Goal: Task Accomplishment & Management: Manage account settings

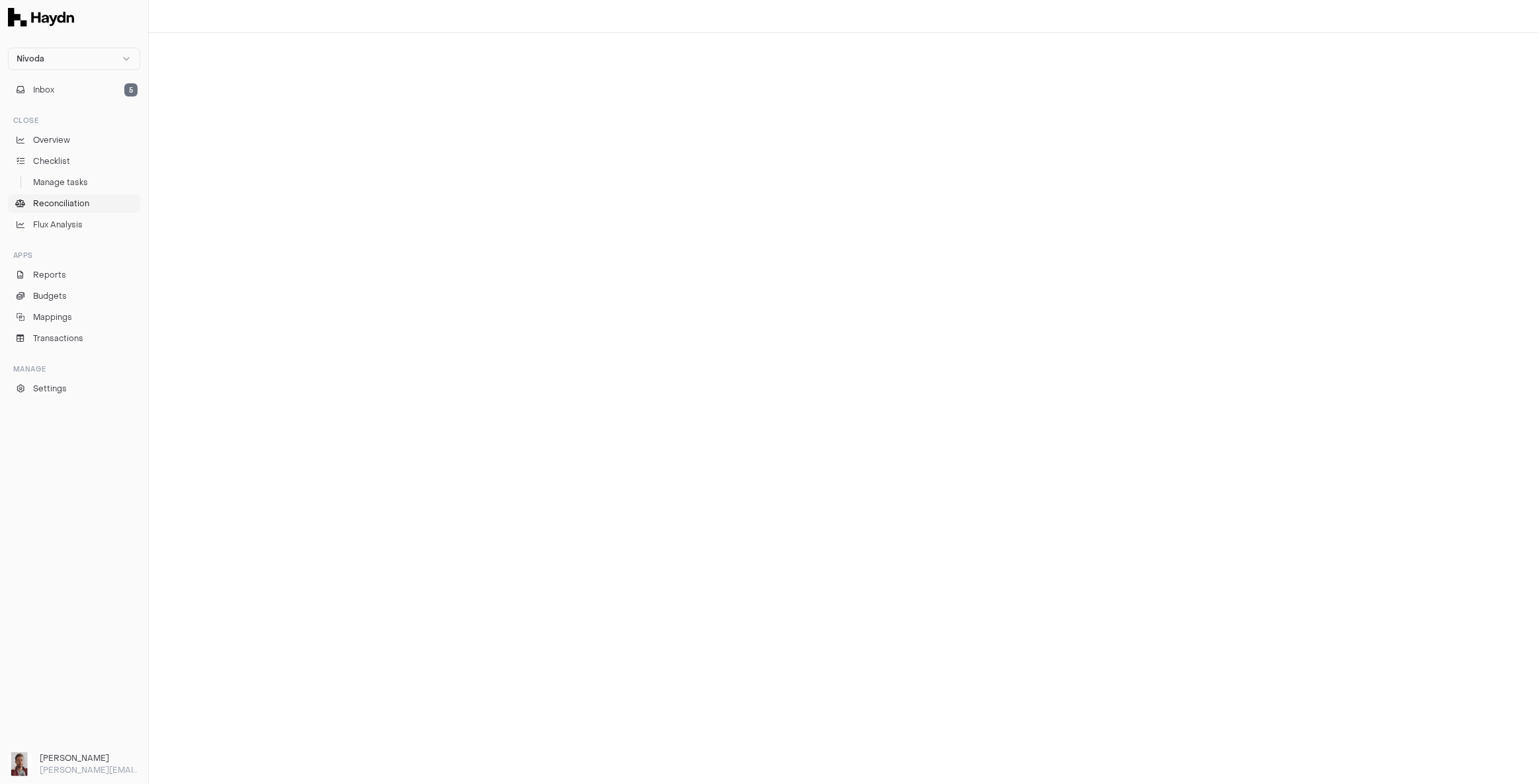
click at [74, 202] on span "Reconciliation" at bounding box center [61, 204] width 56 height 12
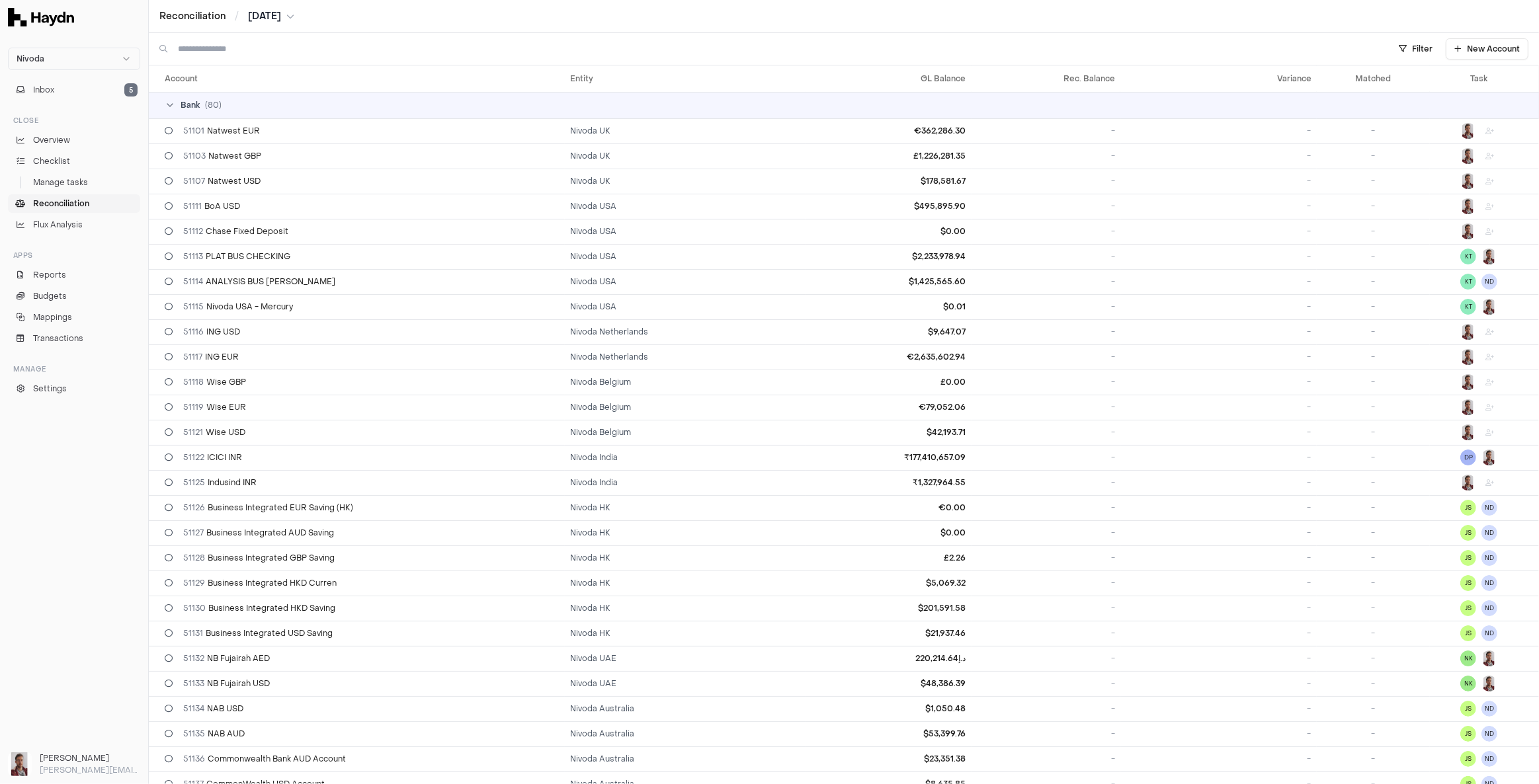
click at [276, 61] on input at bounding box center [776, 49] width 1197 height 32
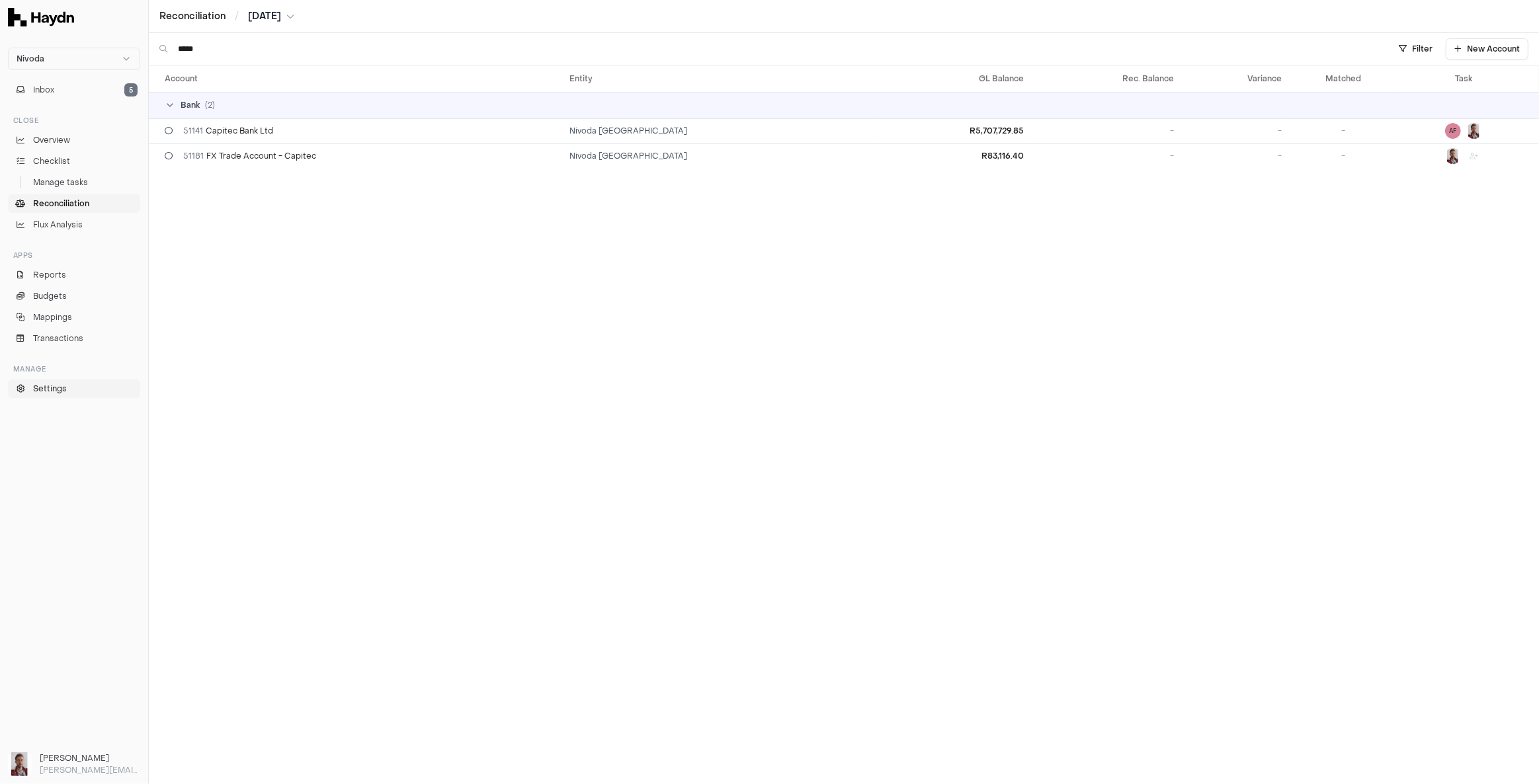
type input "*****"
click at [45, 391] on span "Settings" at bounding box center [50, 389] width 34 height 12
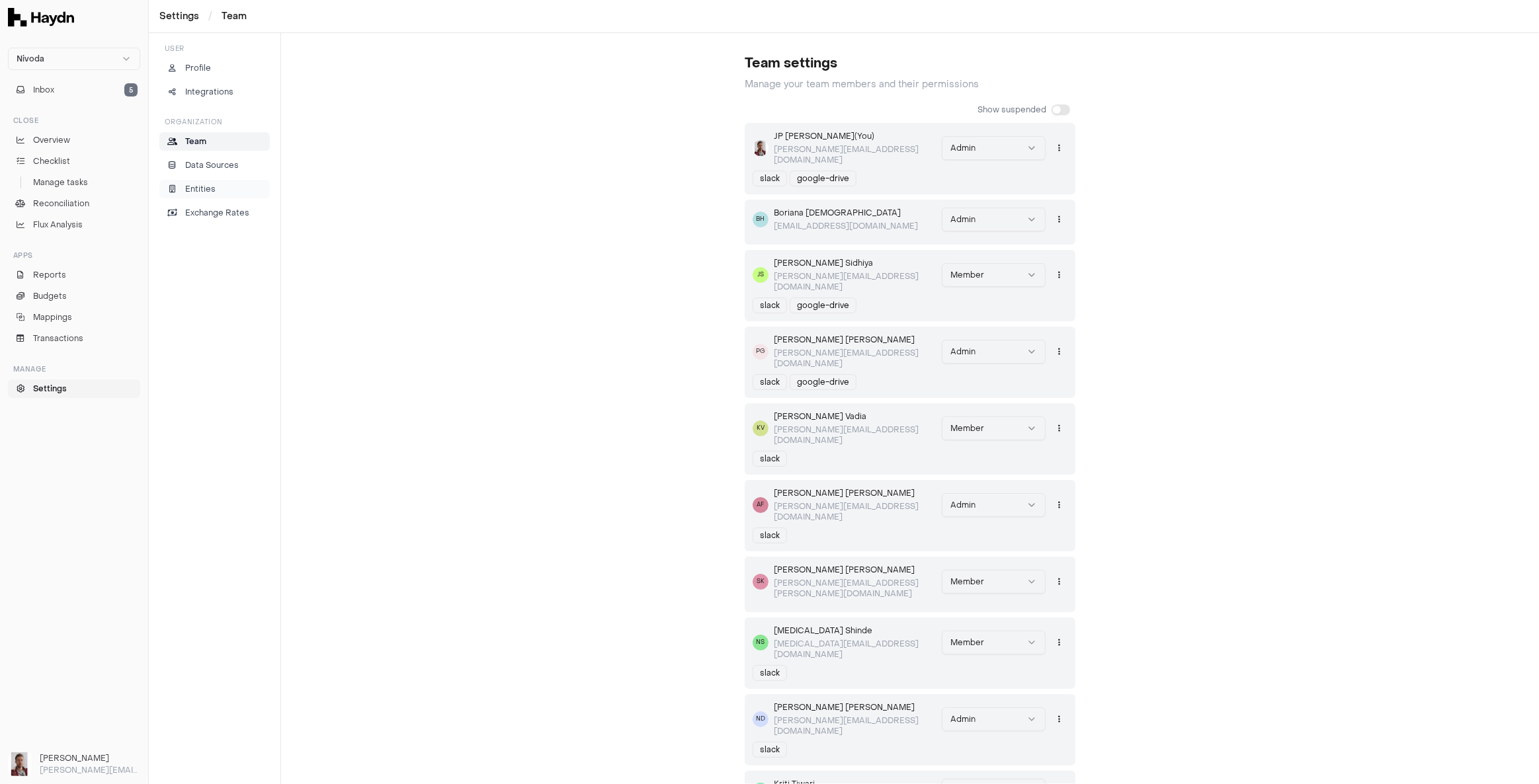
click at [205, 183] on p "Entities" at bounding box center [200, 189] width 30 height 12
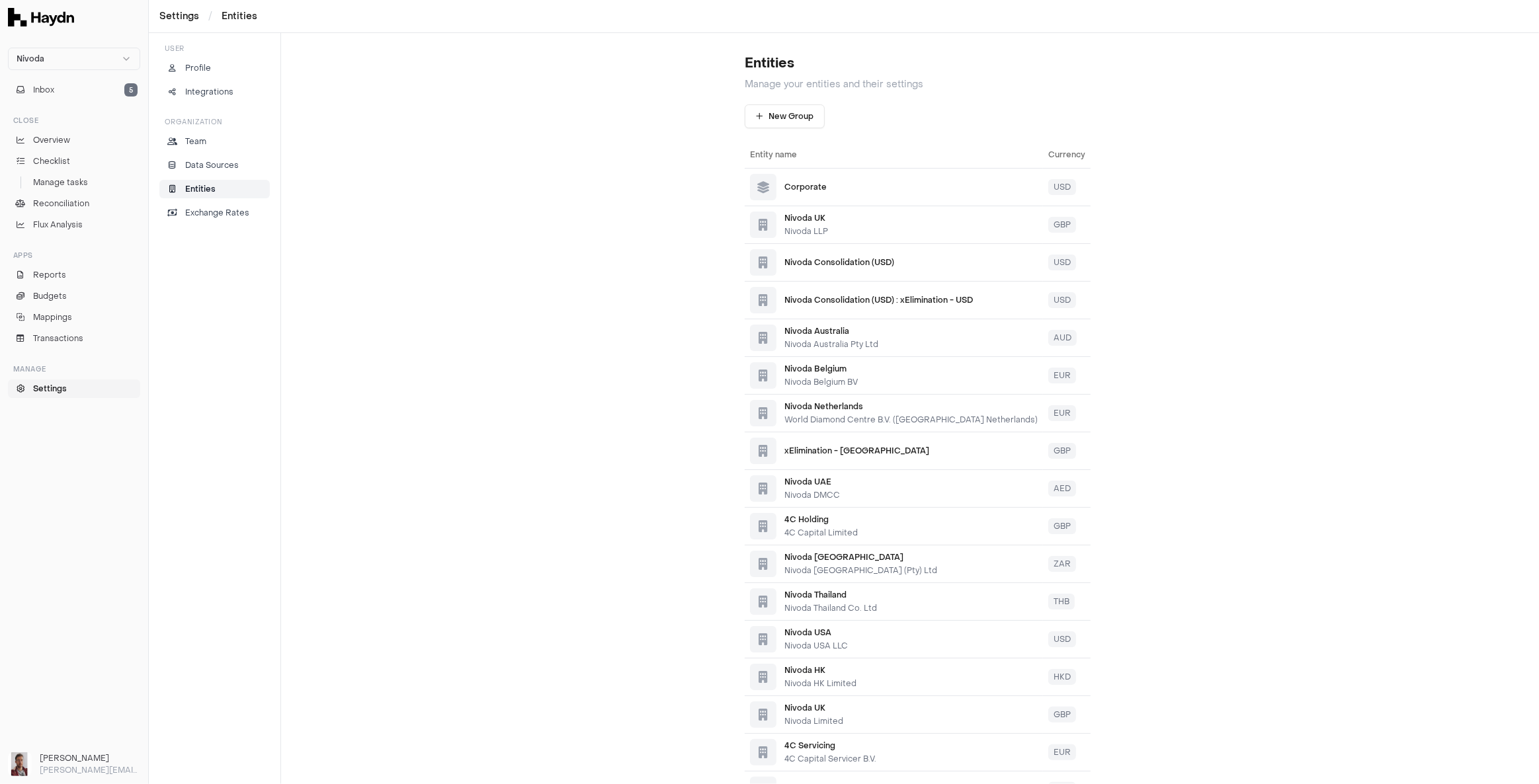
scroll to position [105, 0]
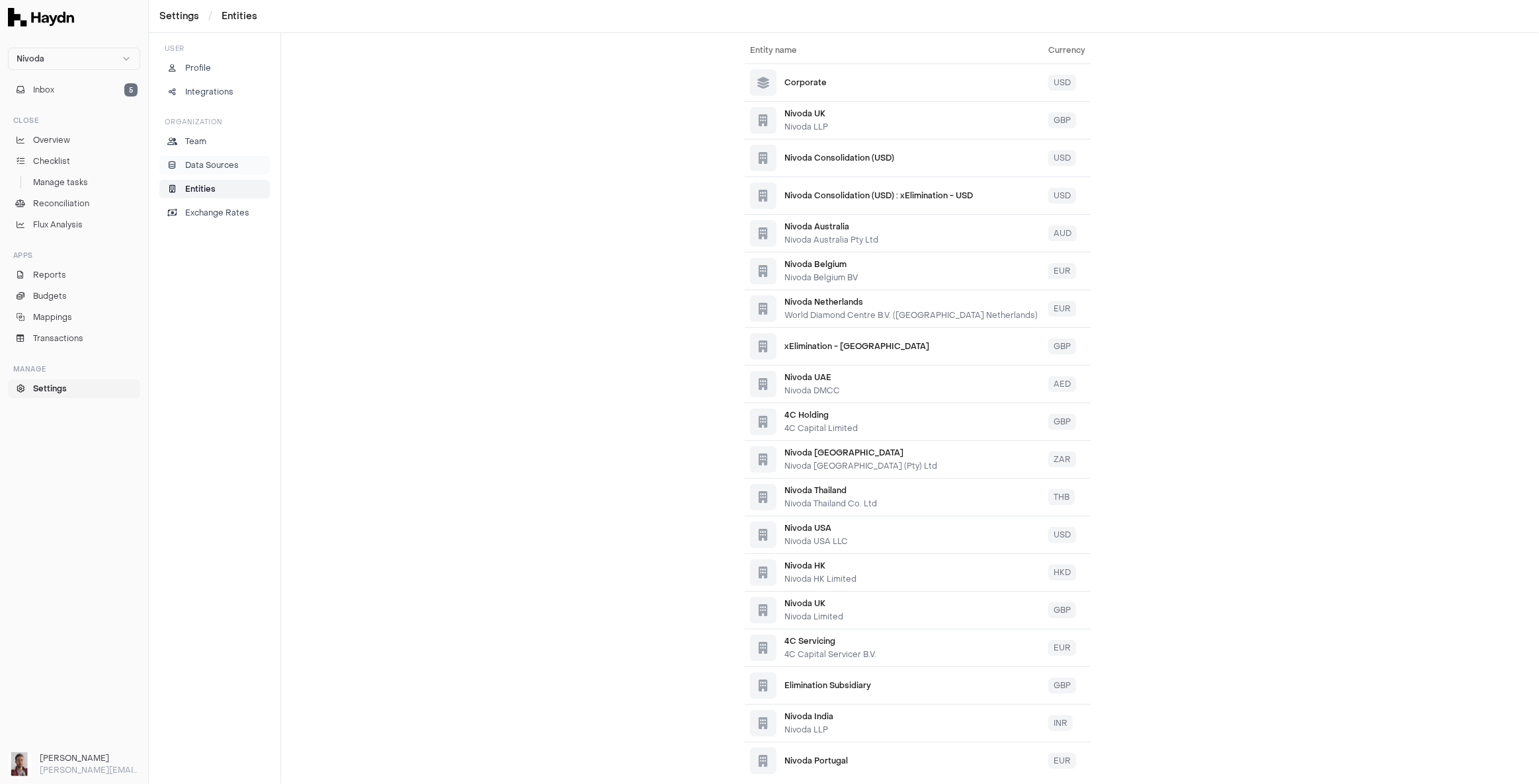
click at [222, 162] on p "Data Sources" at bounding box center [212, 165] width 54 height 12
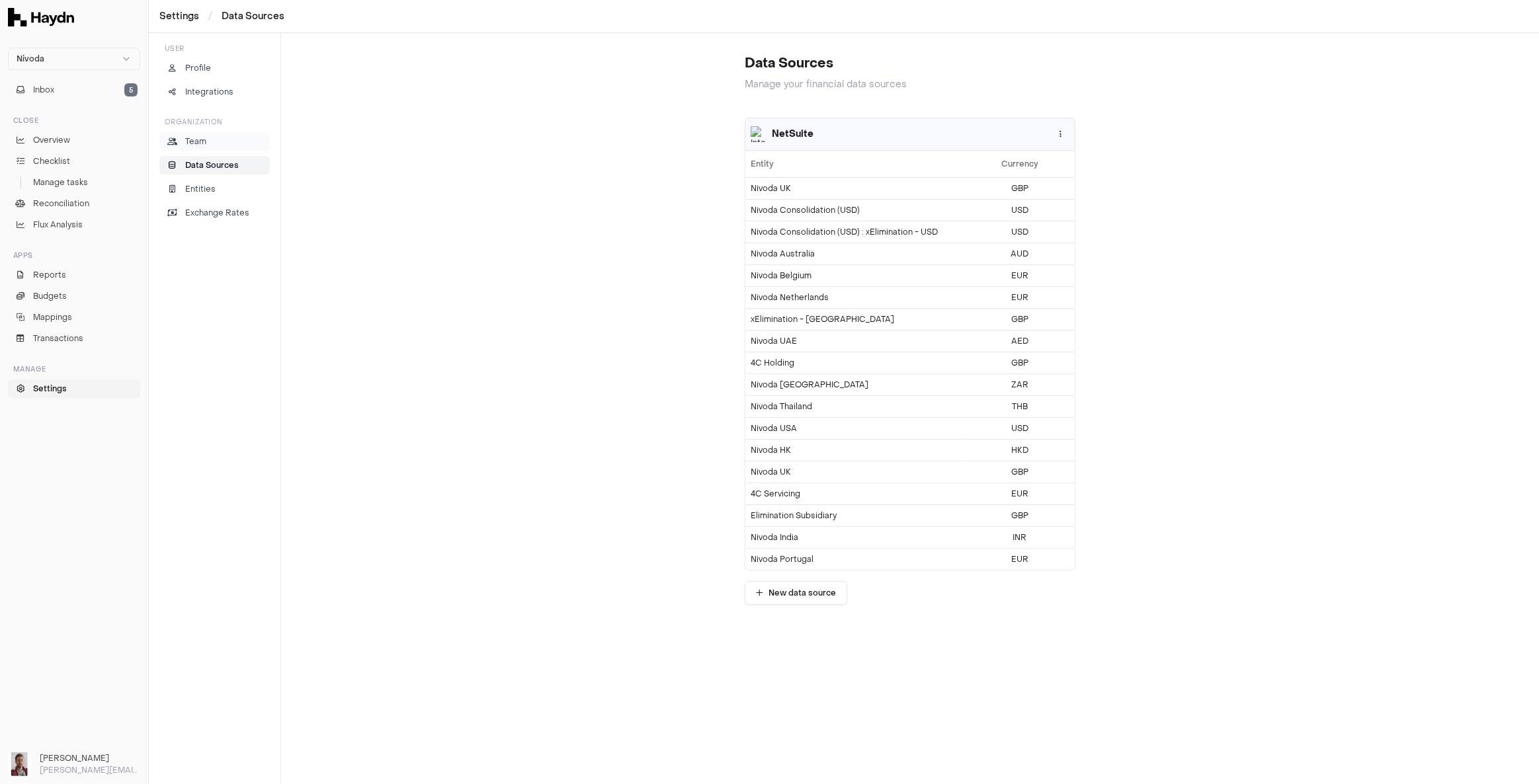
click at [199, 144] on p "Team" at bounding box center [196, 141] width 21 height 12
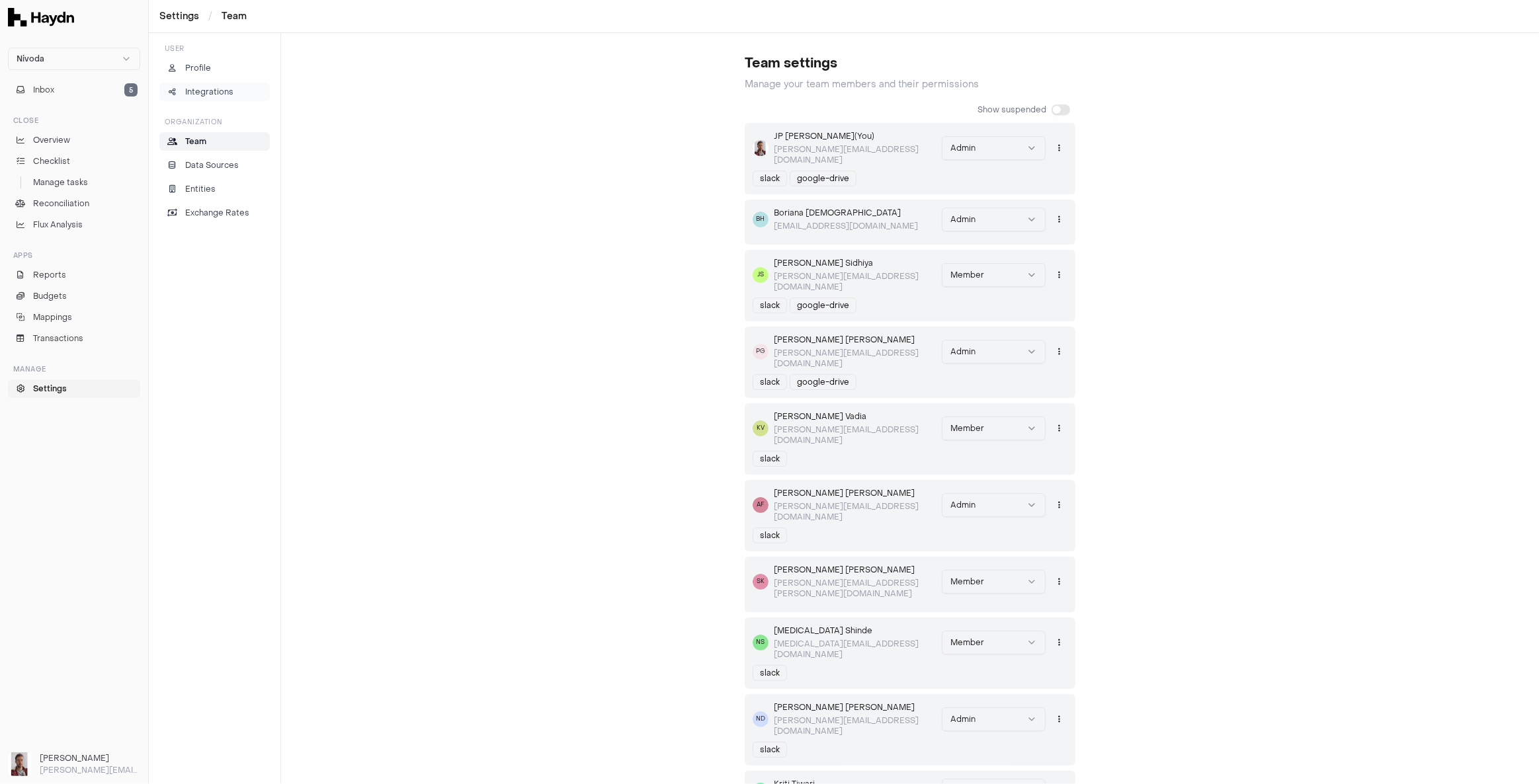
click at [214, 92] on p "Integrations" at bounding box center [209, 92] width 48 height 12
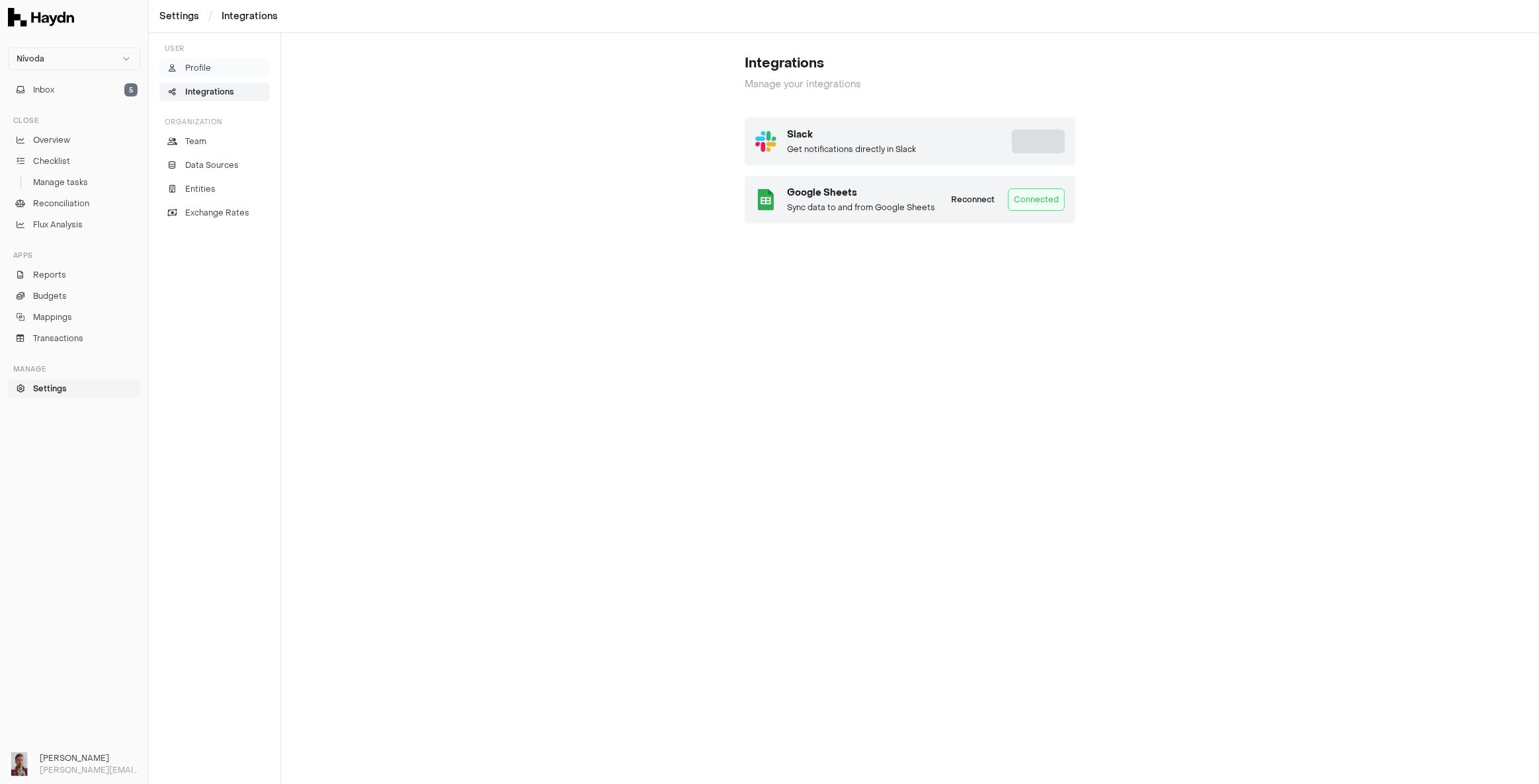
click at [204, 64] on p "Profile" at bounding box center [198, 68] width 26 height 12
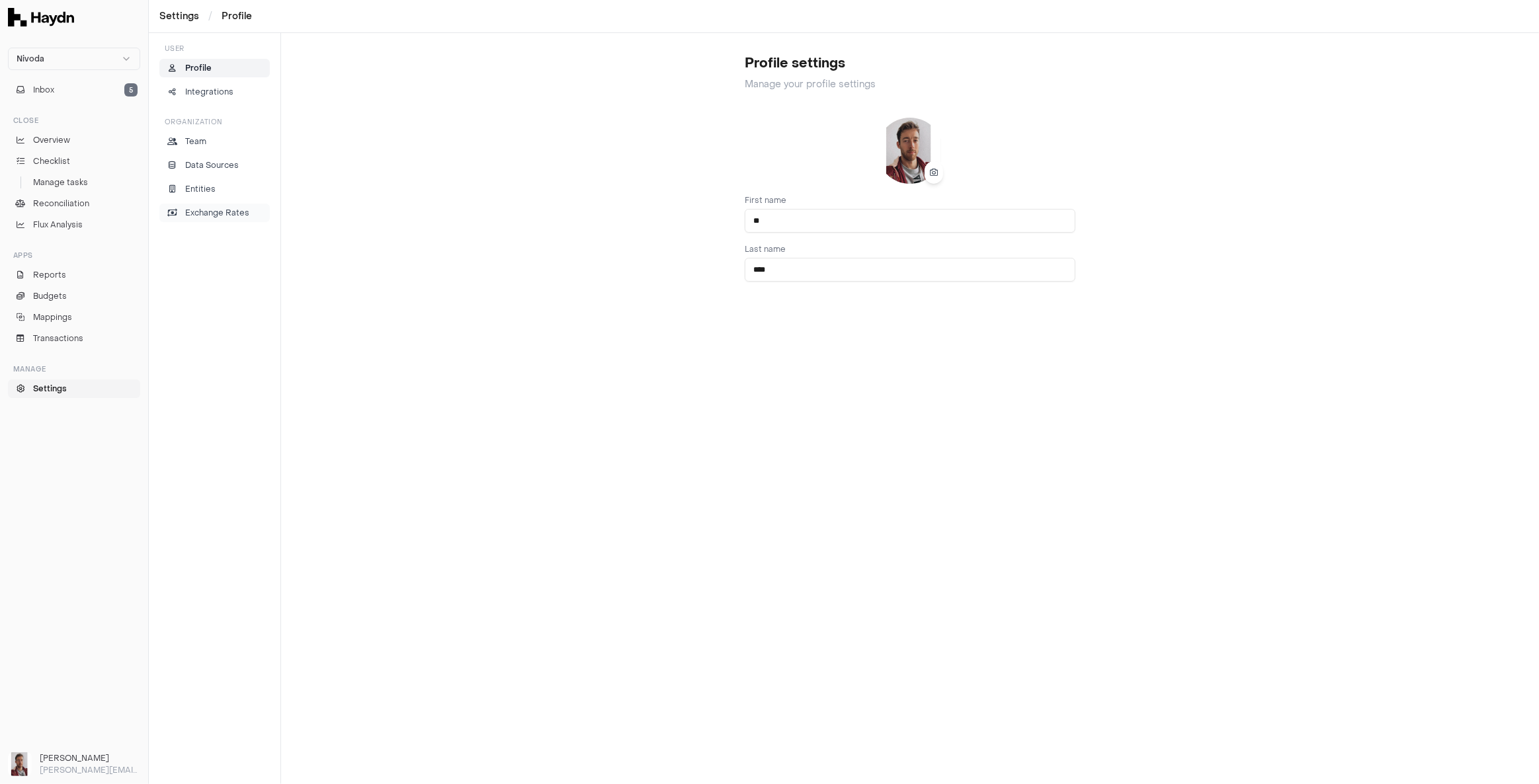
click at [216, 208] on p "Exchange Rates" at bounding box center [217, 213] width 64 height 12
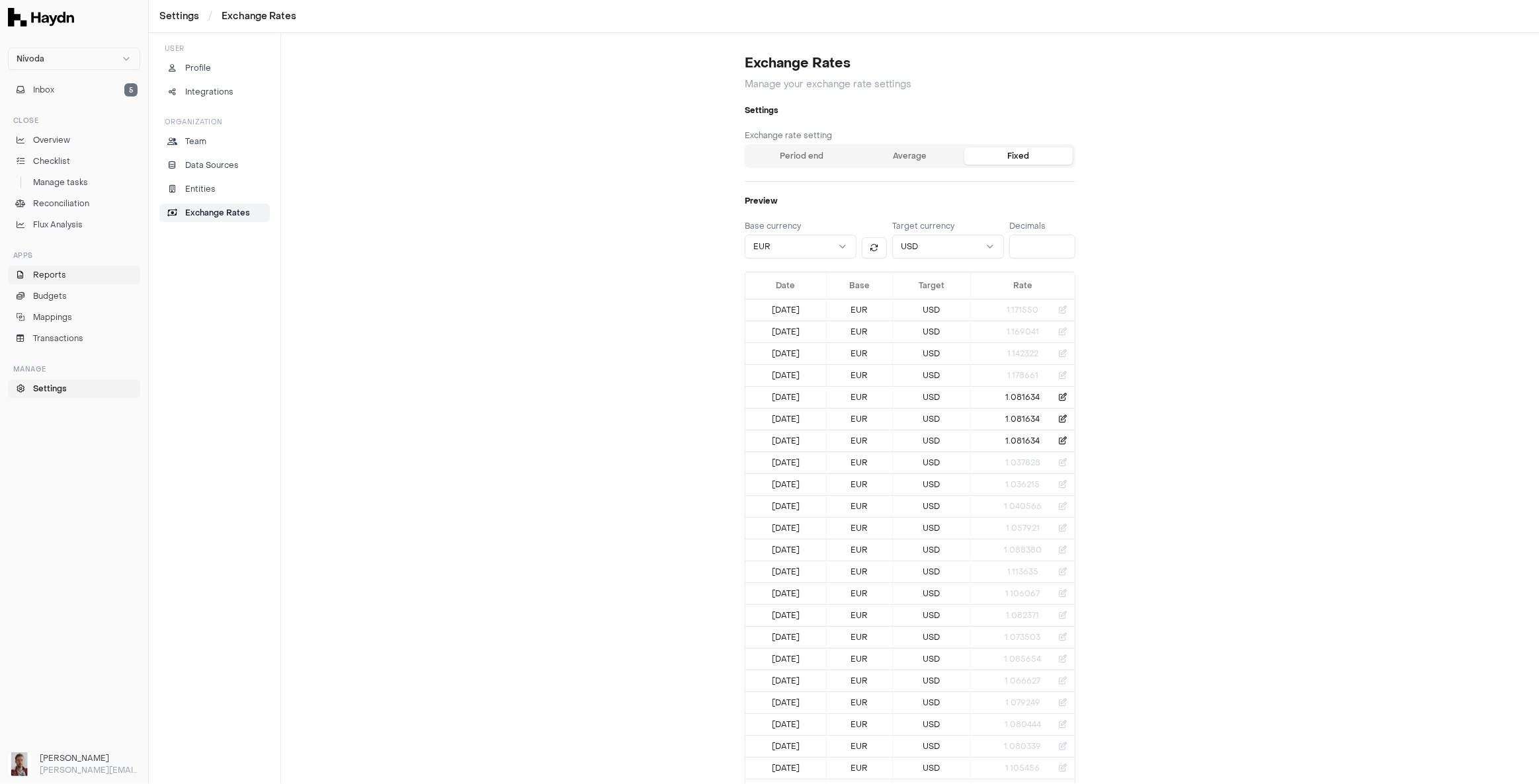
click at [55, 274] on span "Reports" at bounding box center [50, 275] width 33 height 12
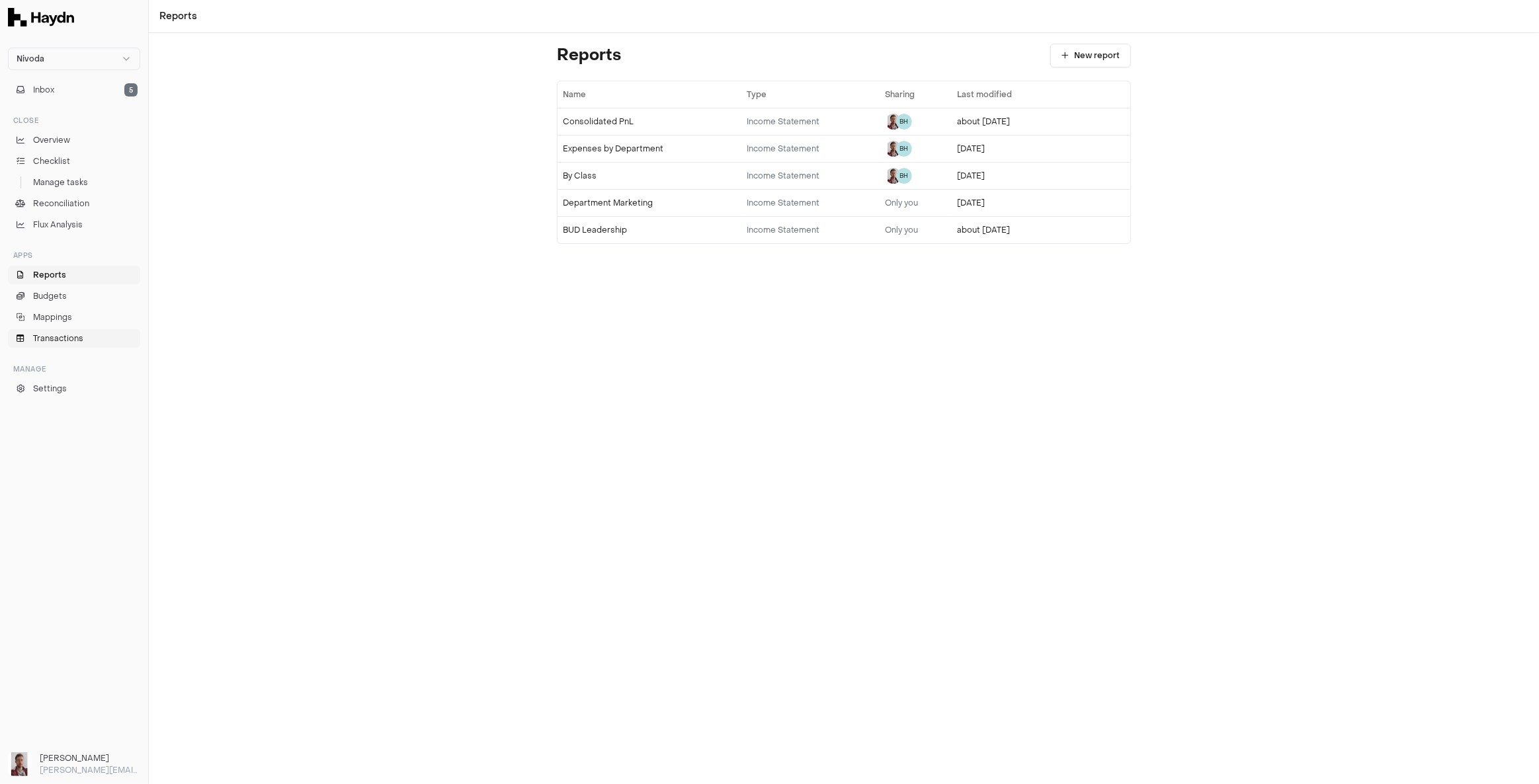
click at [73, 337] on span "Transactions" at bounding box center [58, 338] width 50 height 12
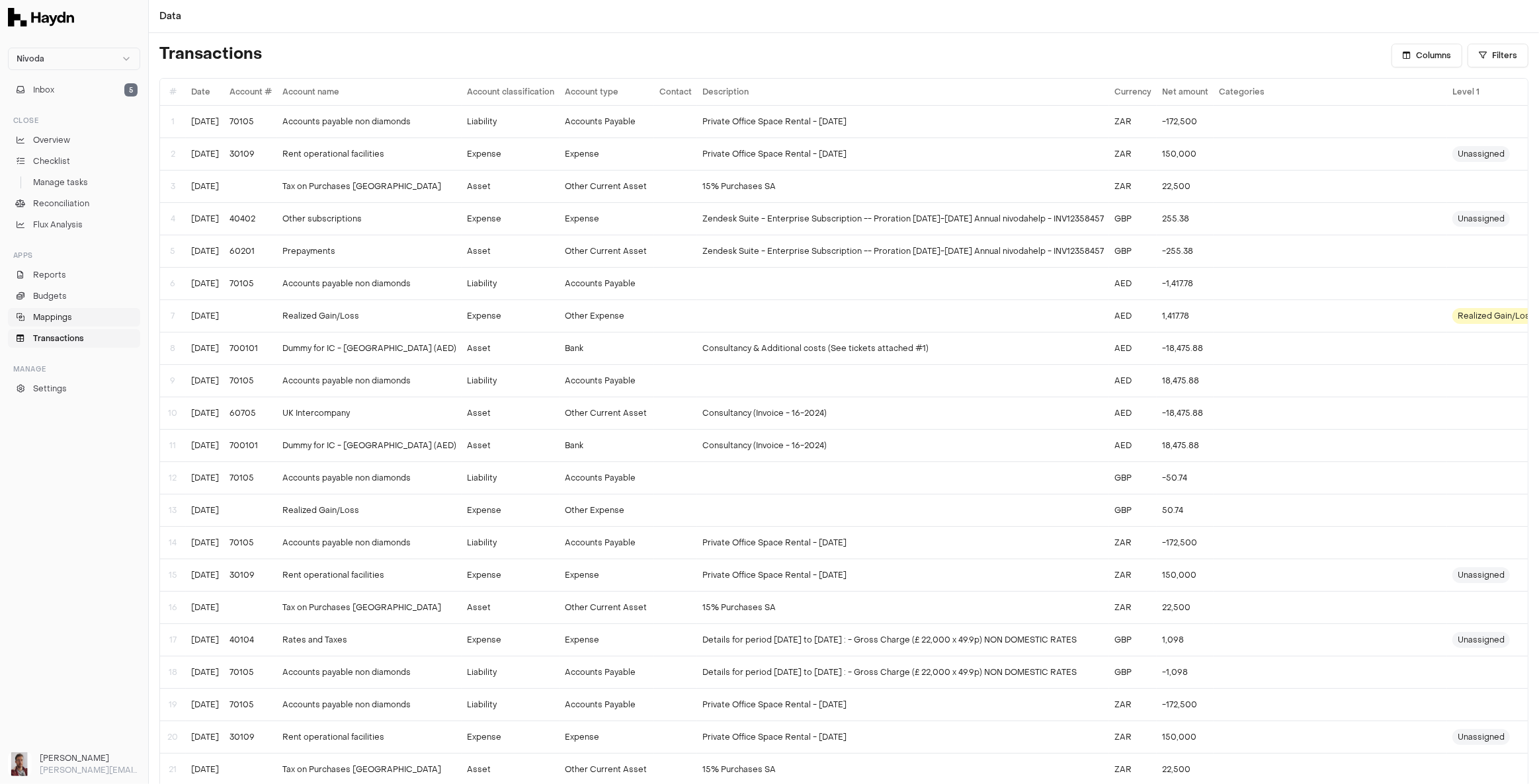
click at [45, 320] on span "Mappings" at bounding box center [53, 317] width 39 height 12
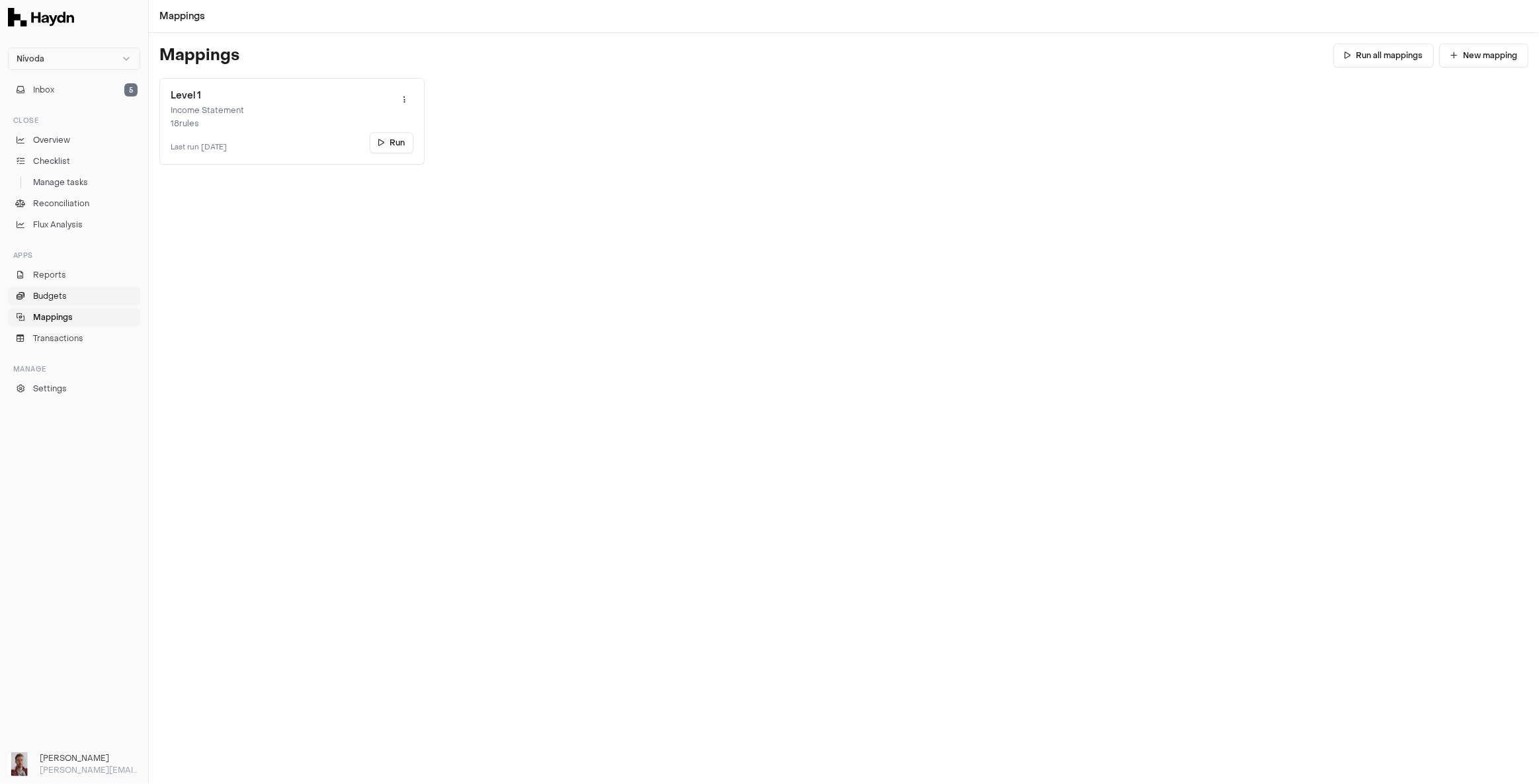
click at [55, 300] on span "Budgets" at bounding box center [50, 296] width 34 height 12
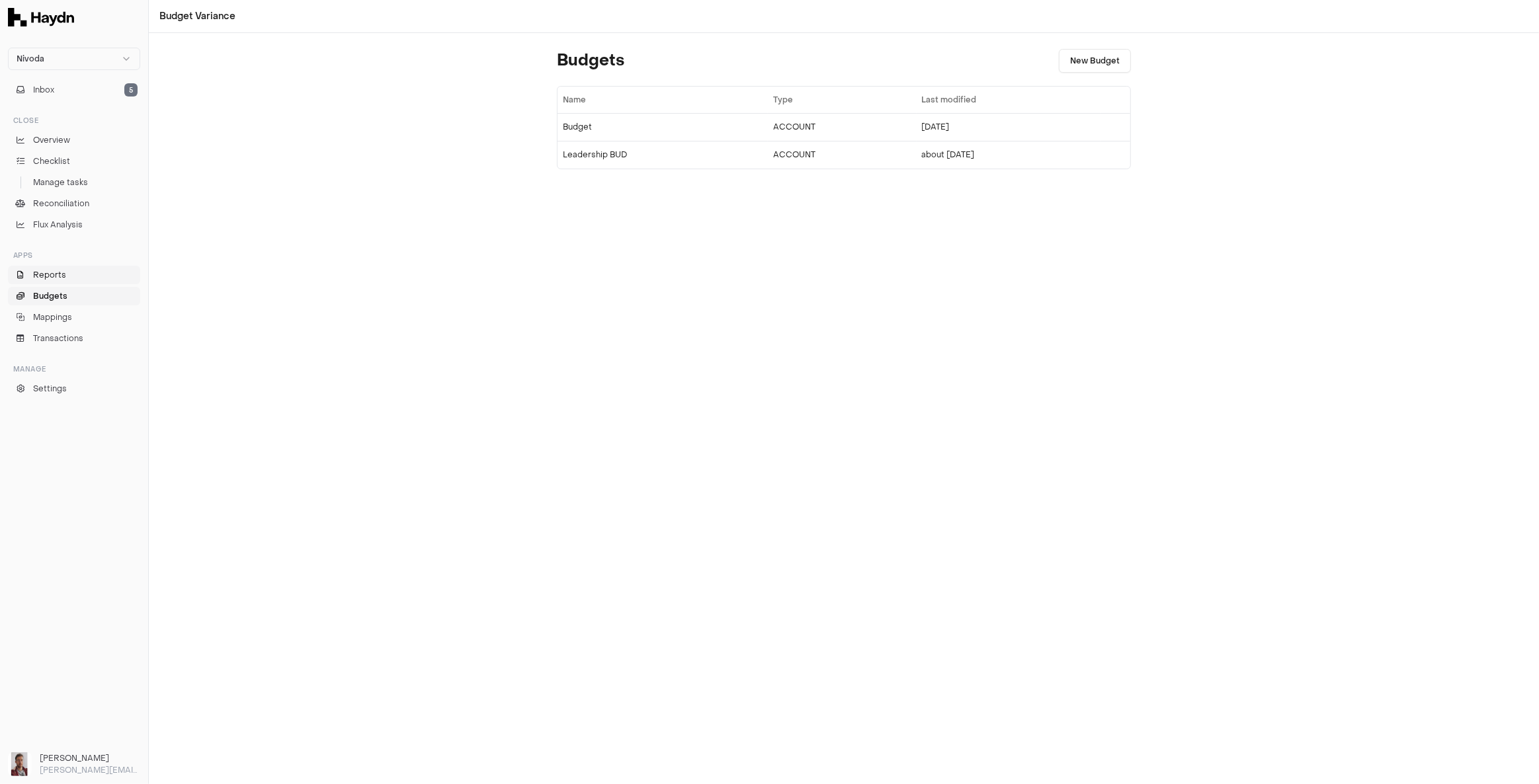
click at [58, 274] on span "Reports" at bounding box center [50, 275] width 33 height 12
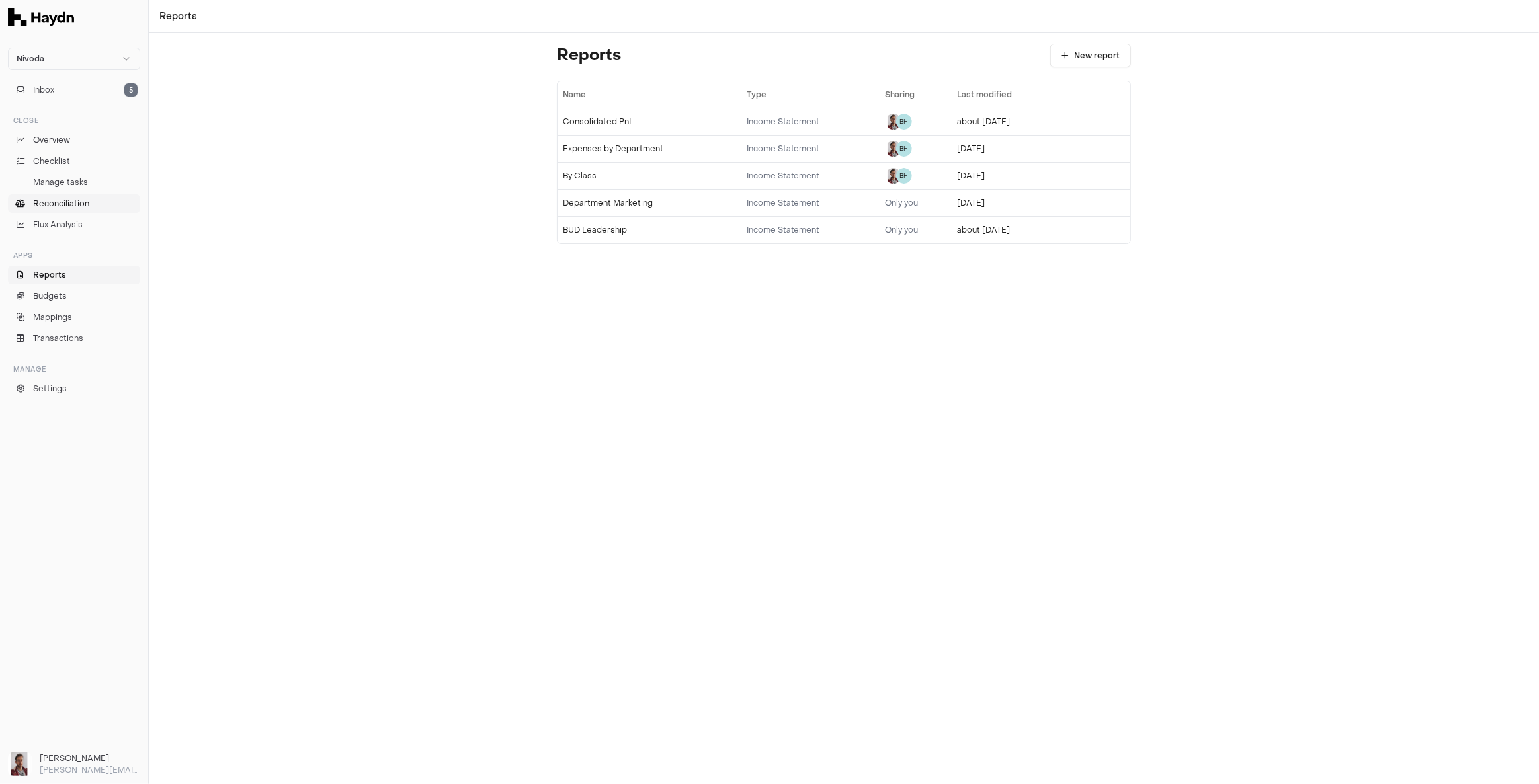
click at [80, 205] on span "Reconciliation" at bounding box center [61, 204] width 56 height 12
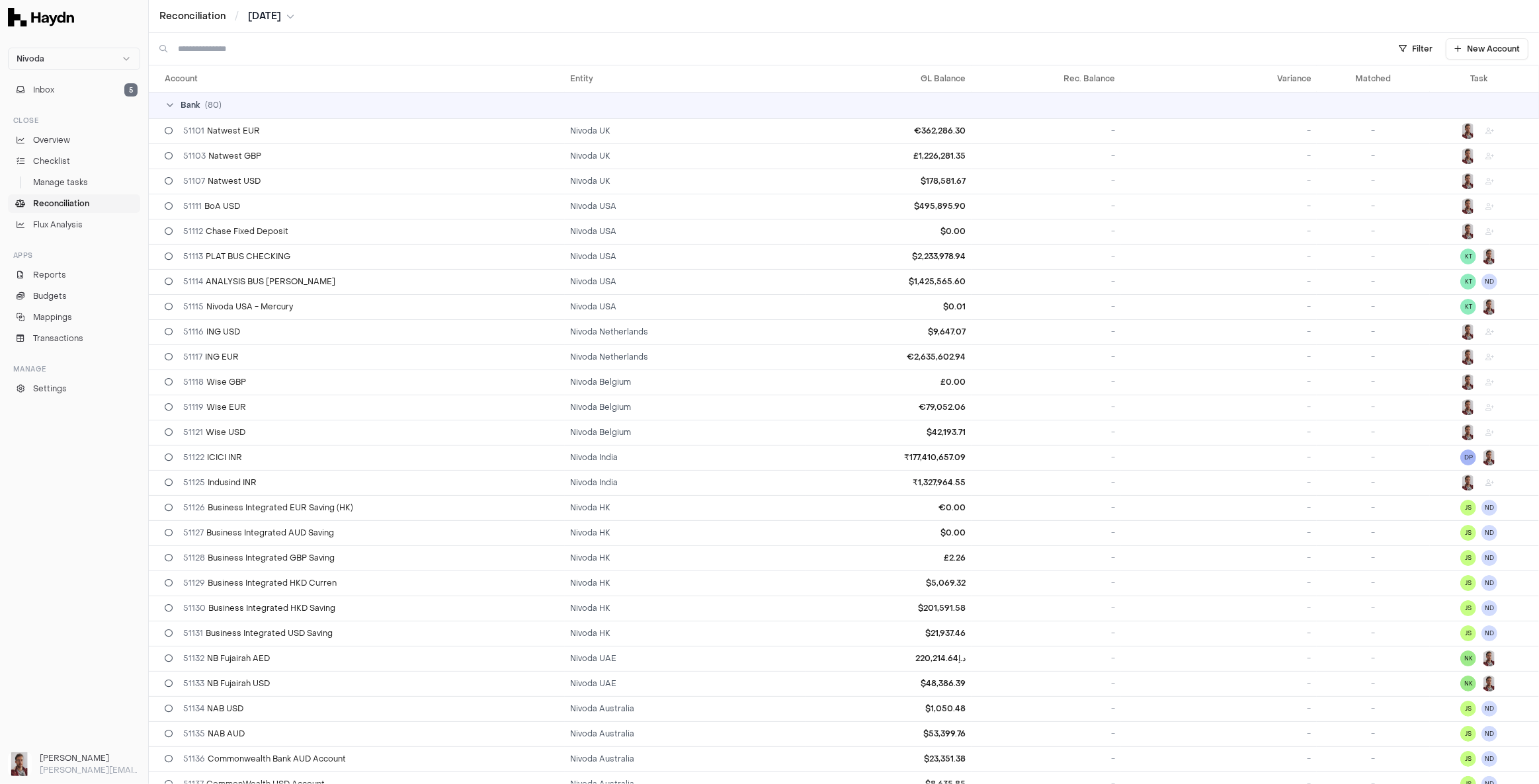
click at [220, 50] on input at bounding box center [776, 49] width 1197 height 32
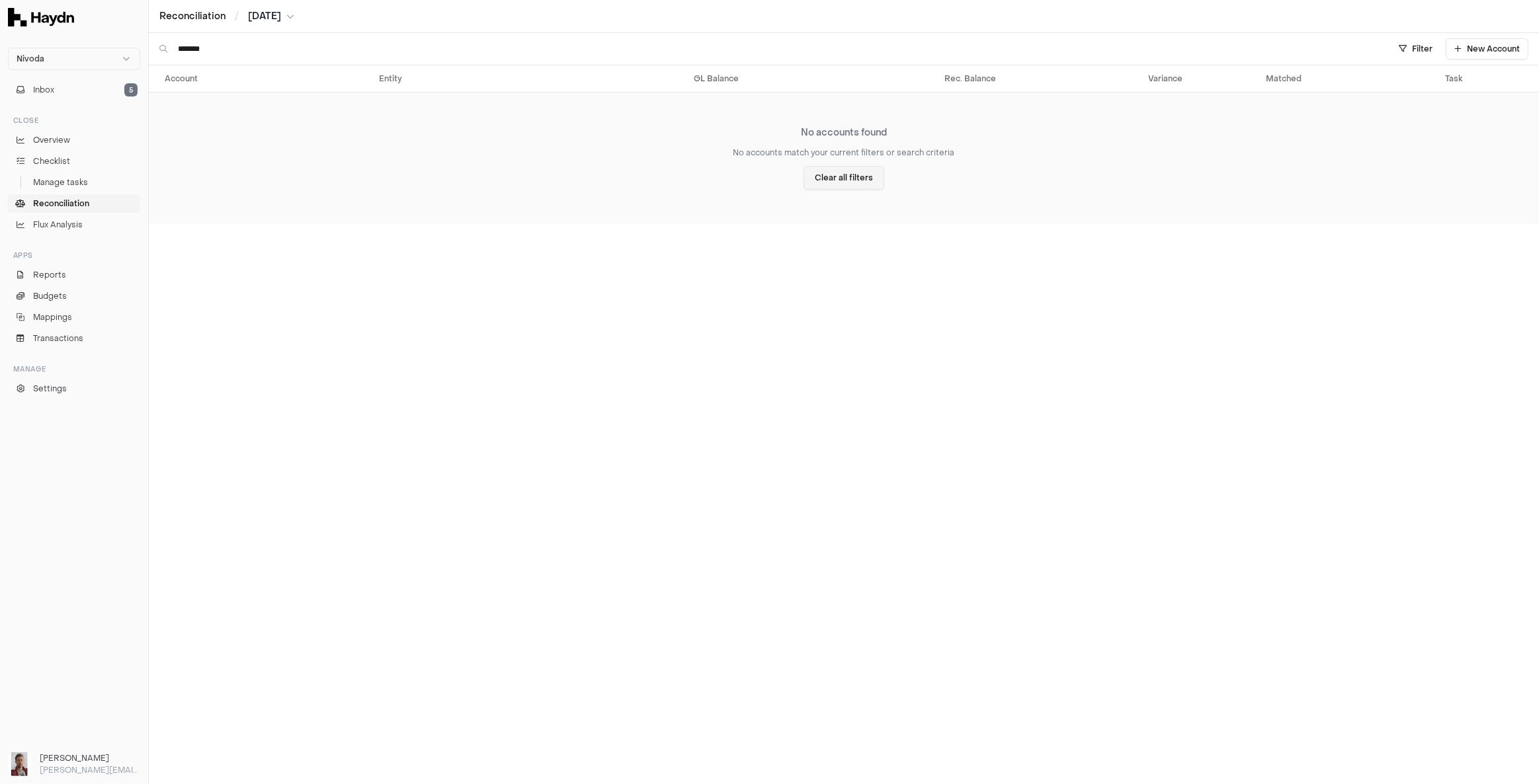
type input "*******"
click at [837, 180] on button "Clear all filters" at bounding box center [843, 178] width 80 height 24
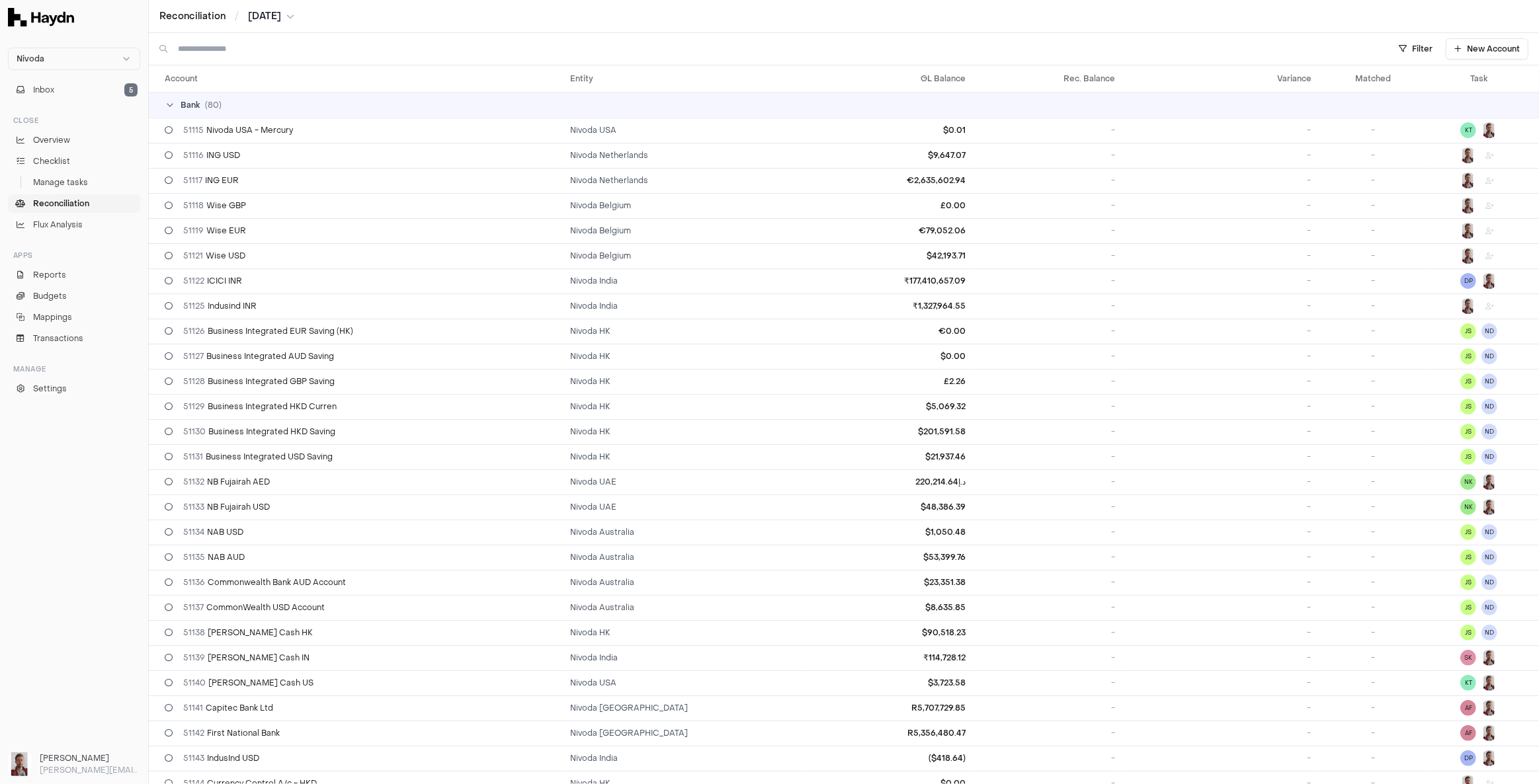
scroll to position [300, 0]
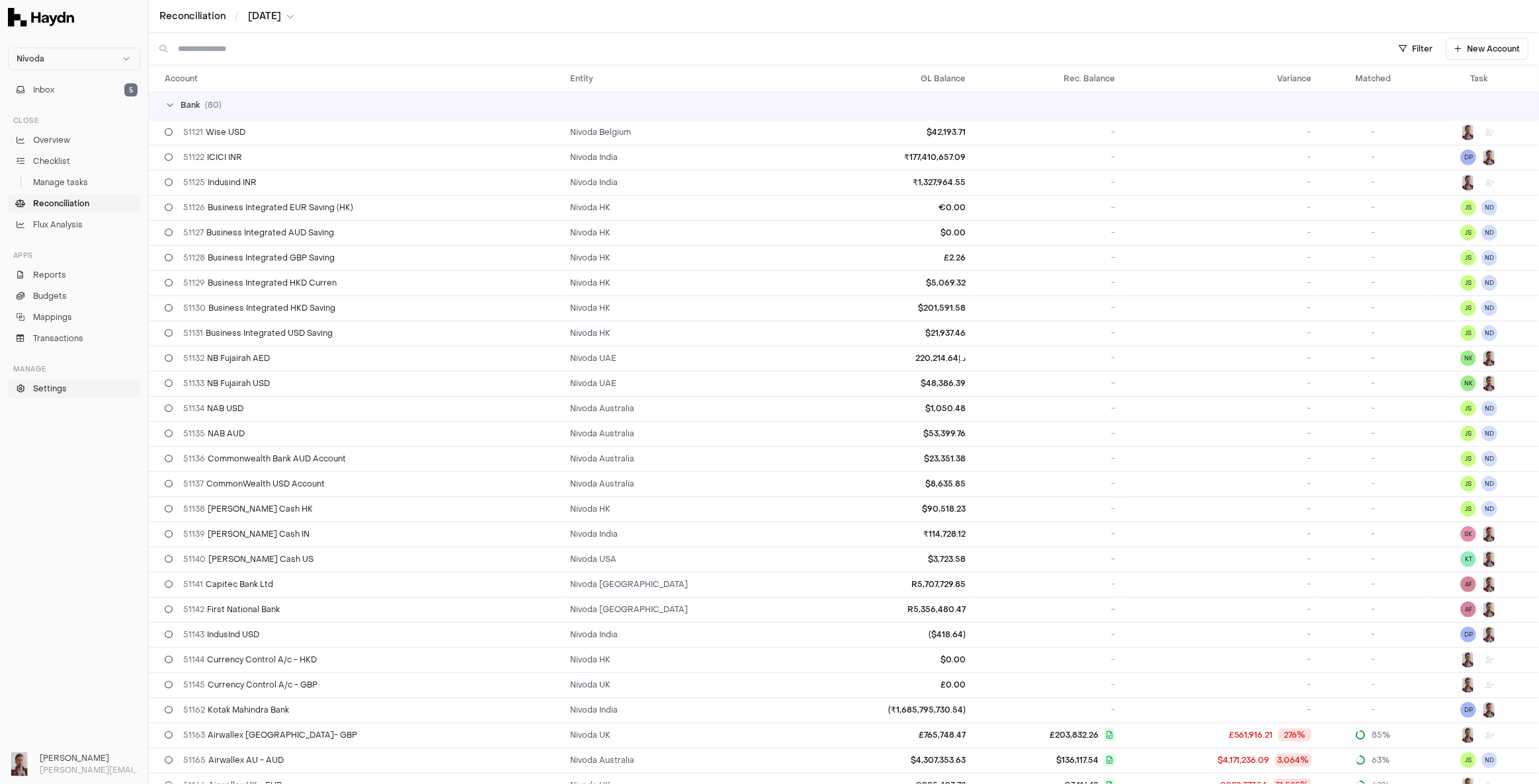
click at [54, 386] on span "Settings" at bounding box center [50, 389] width 34 height 12
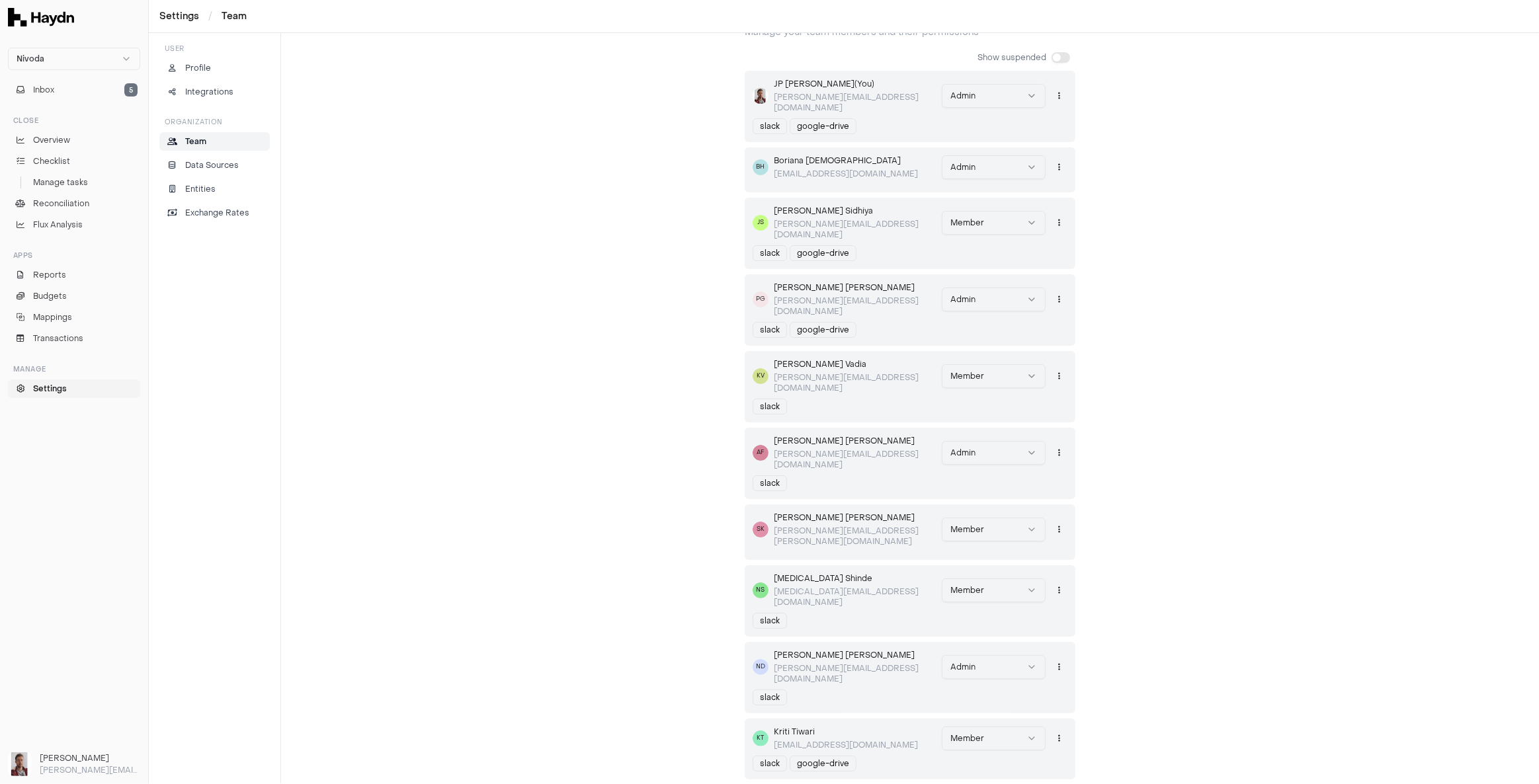
scroll to position [119, 0]
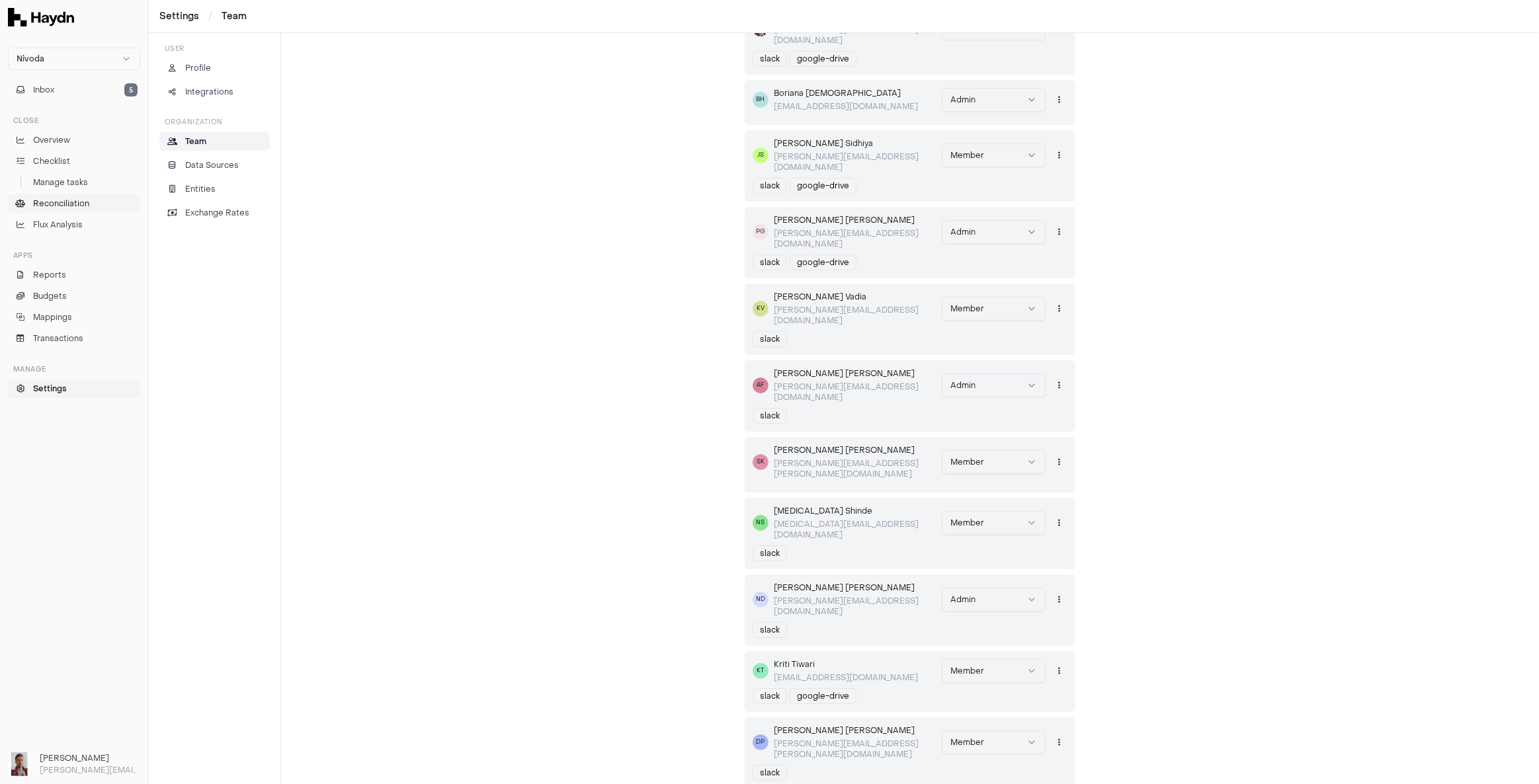
click at [88, 200] on span "Reconciliation" at bounding box center [61, 204] width 56 height 12
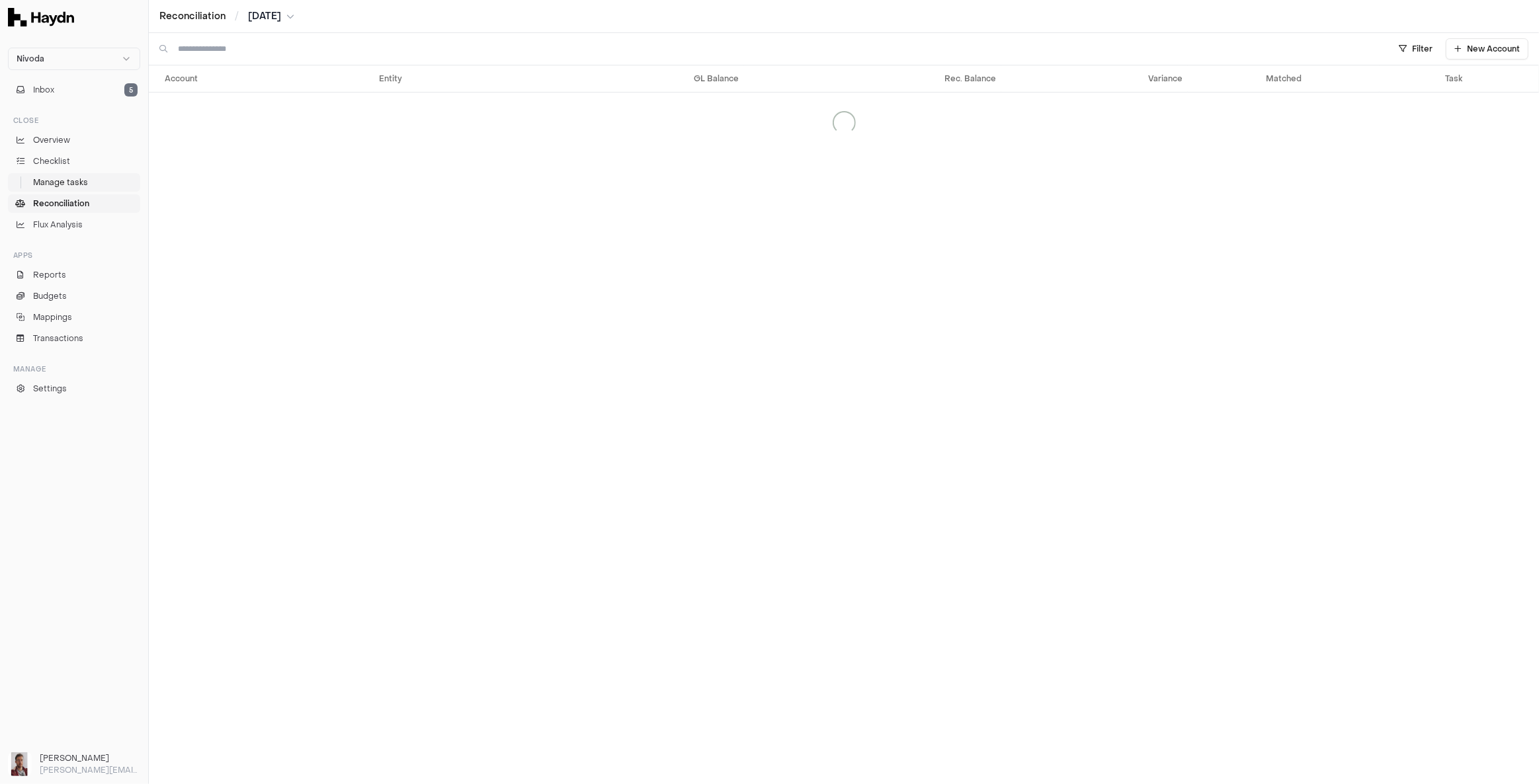
click at [86, 181] on span "Manage tasks" at bounding box center [61, 183] width 55 height 12
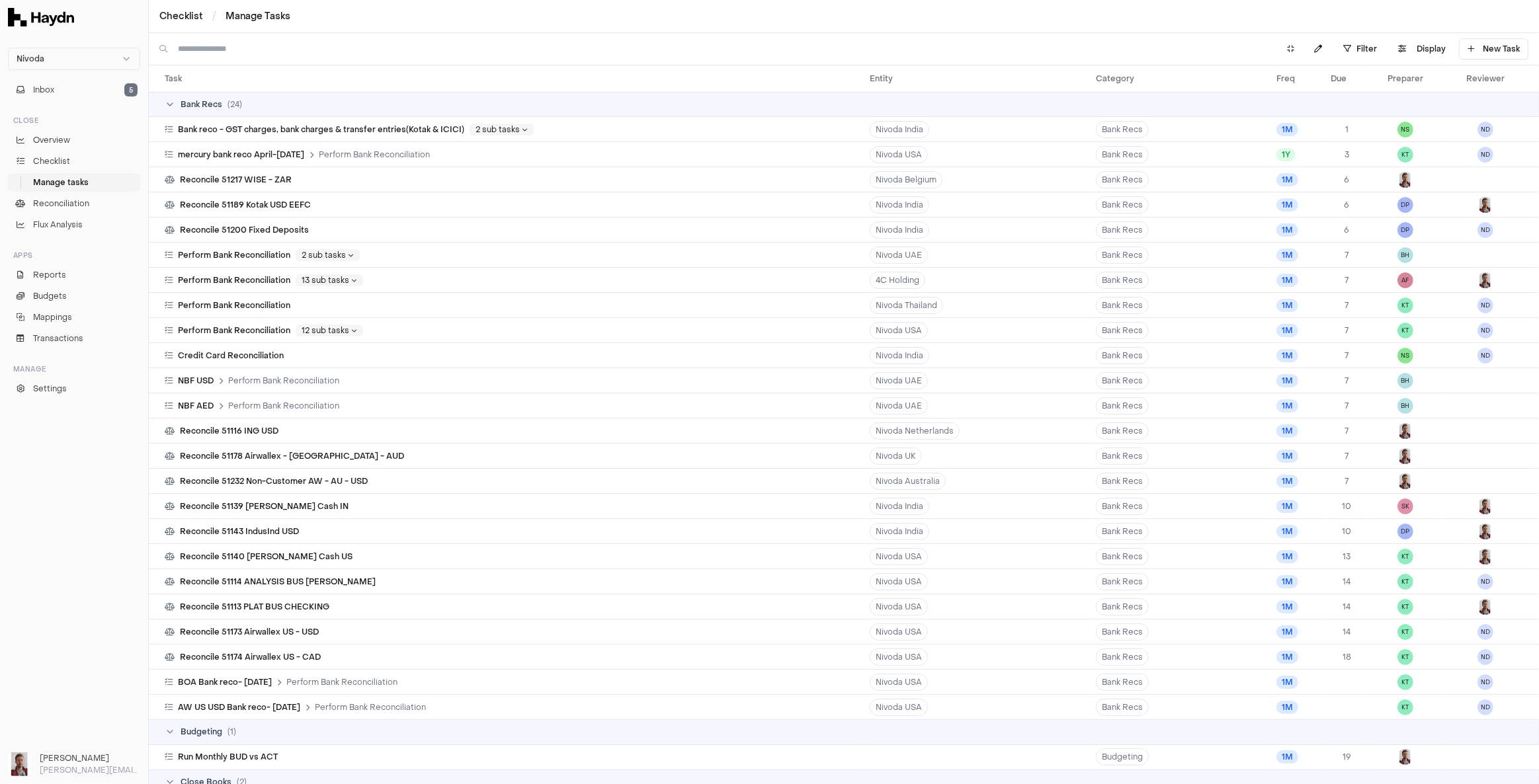
click at [270, 44] on input at bounding box center [719, 49] width 1084 height 21
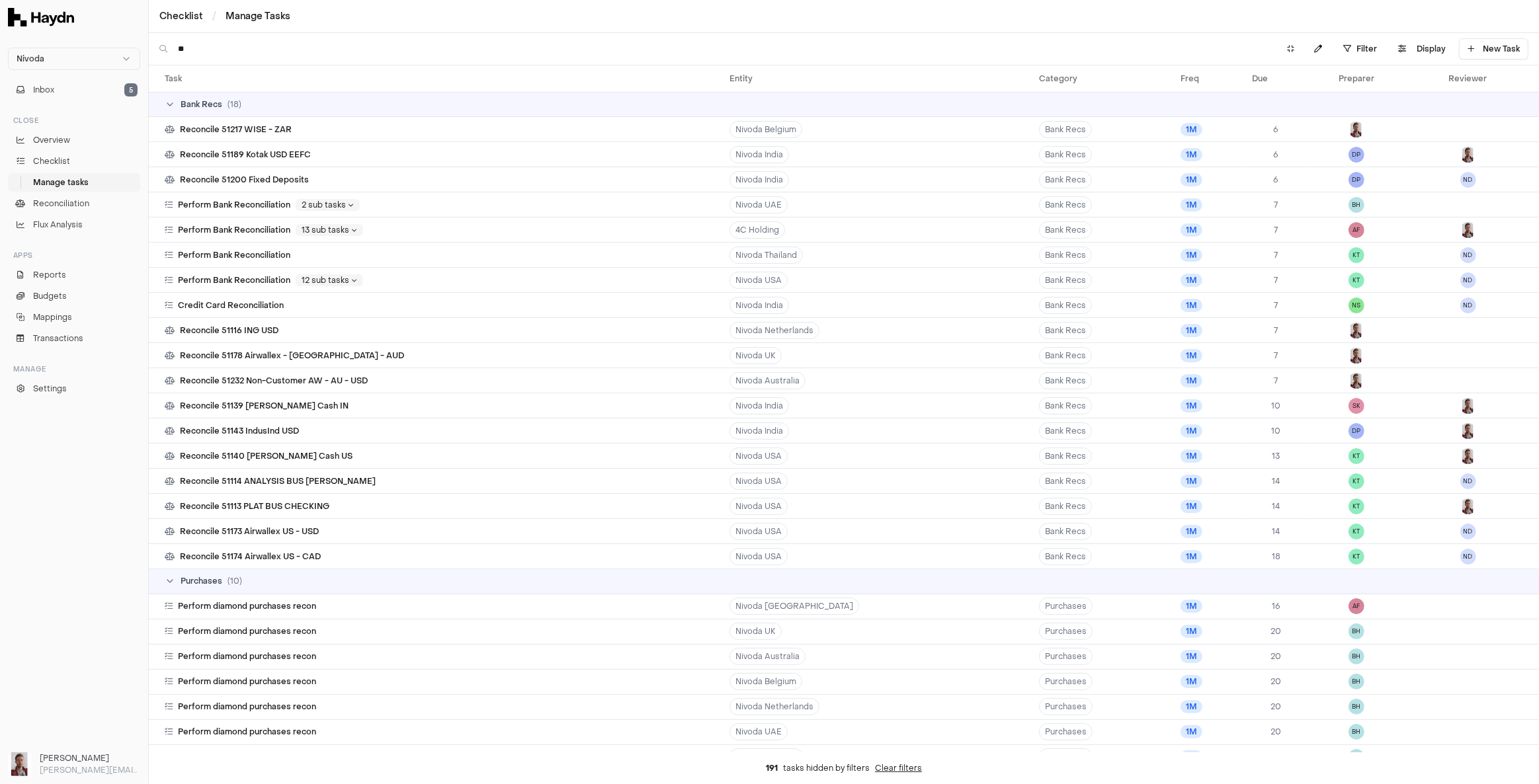
type input "*"
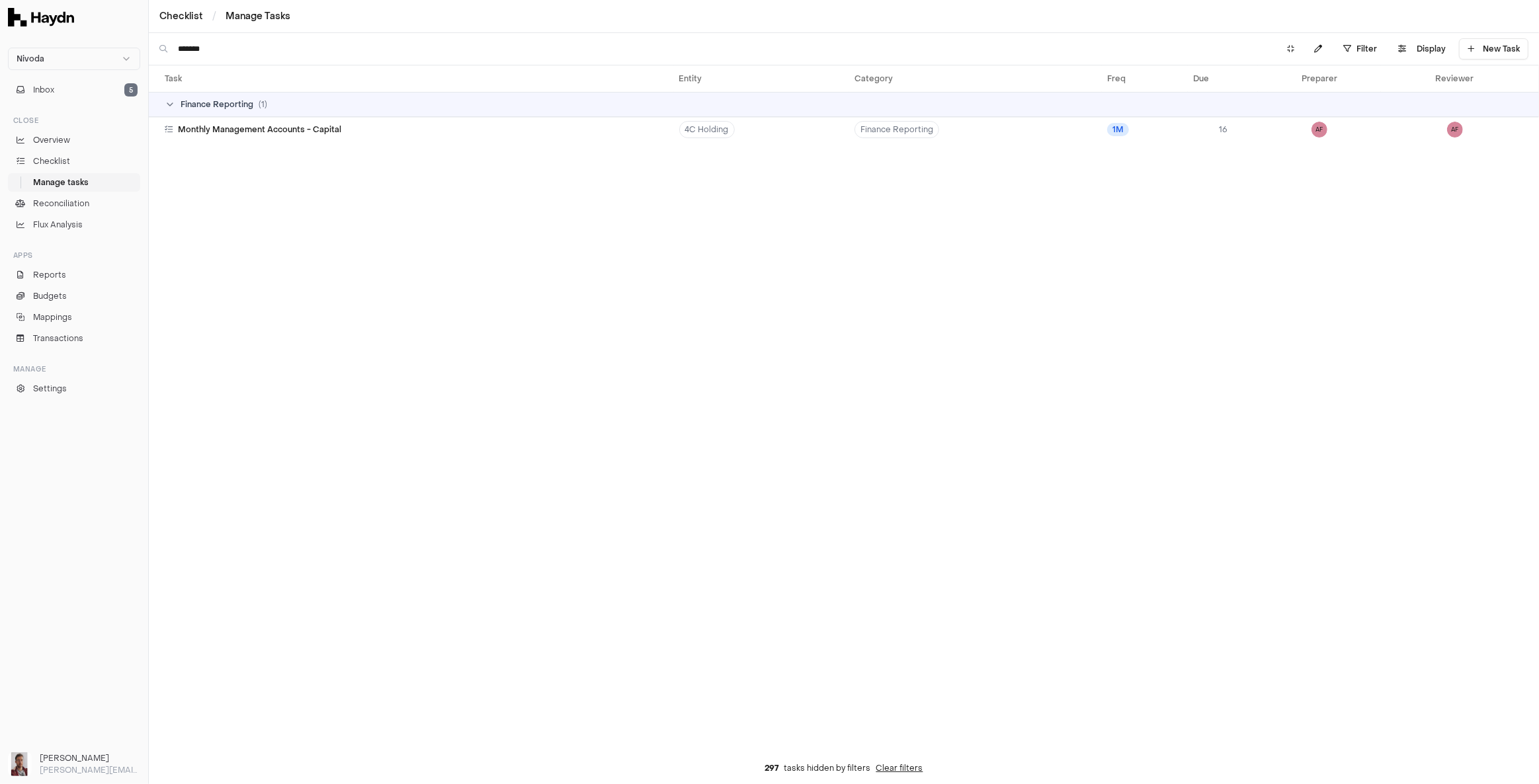
type input "*******"
click at [71, 155] on link "Checklist" at bounding box center [74, 161] width 132 height 19
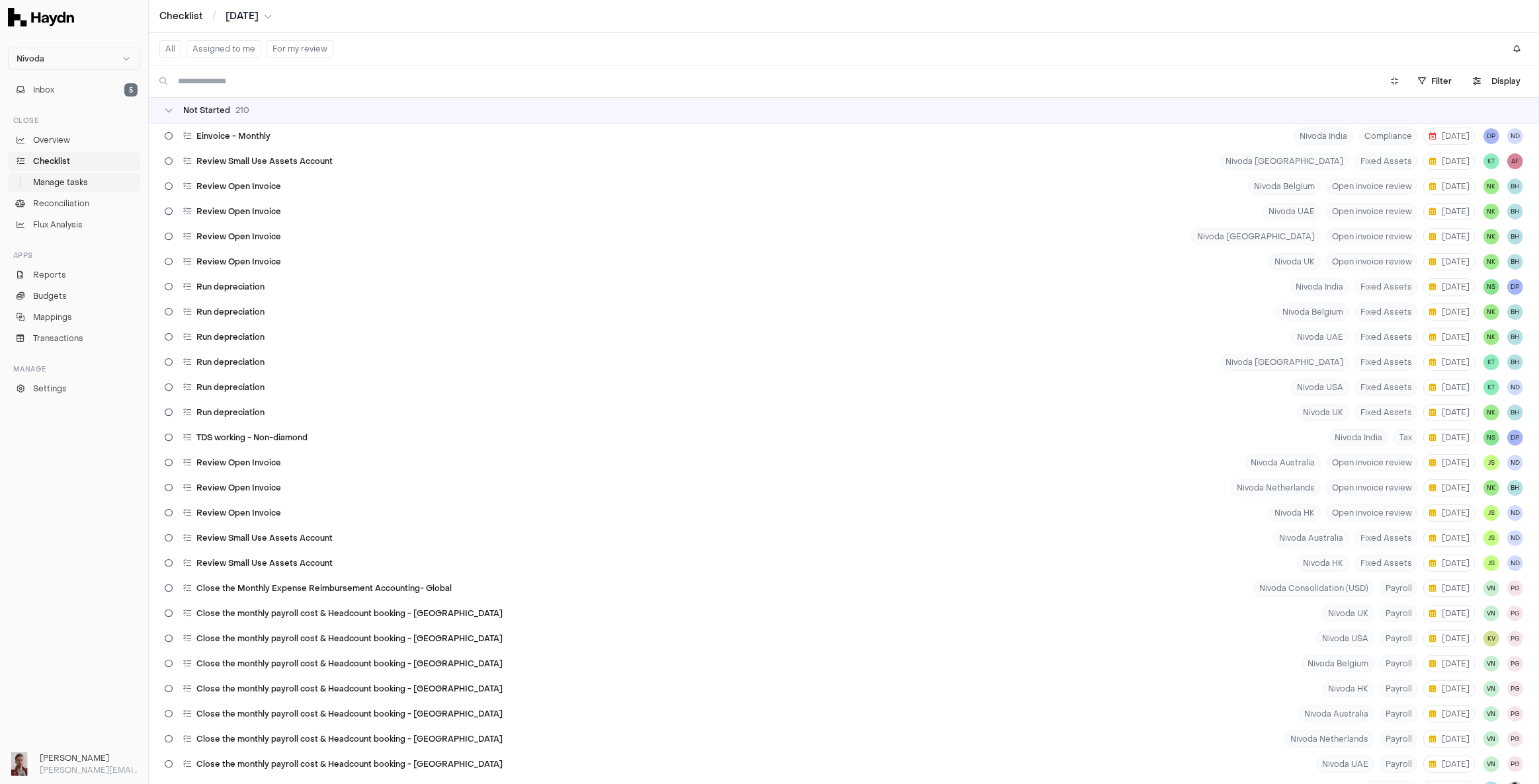
click at [74, 183] on span "Manage tasks" at bounding box center [61, 183] width 55 height 12
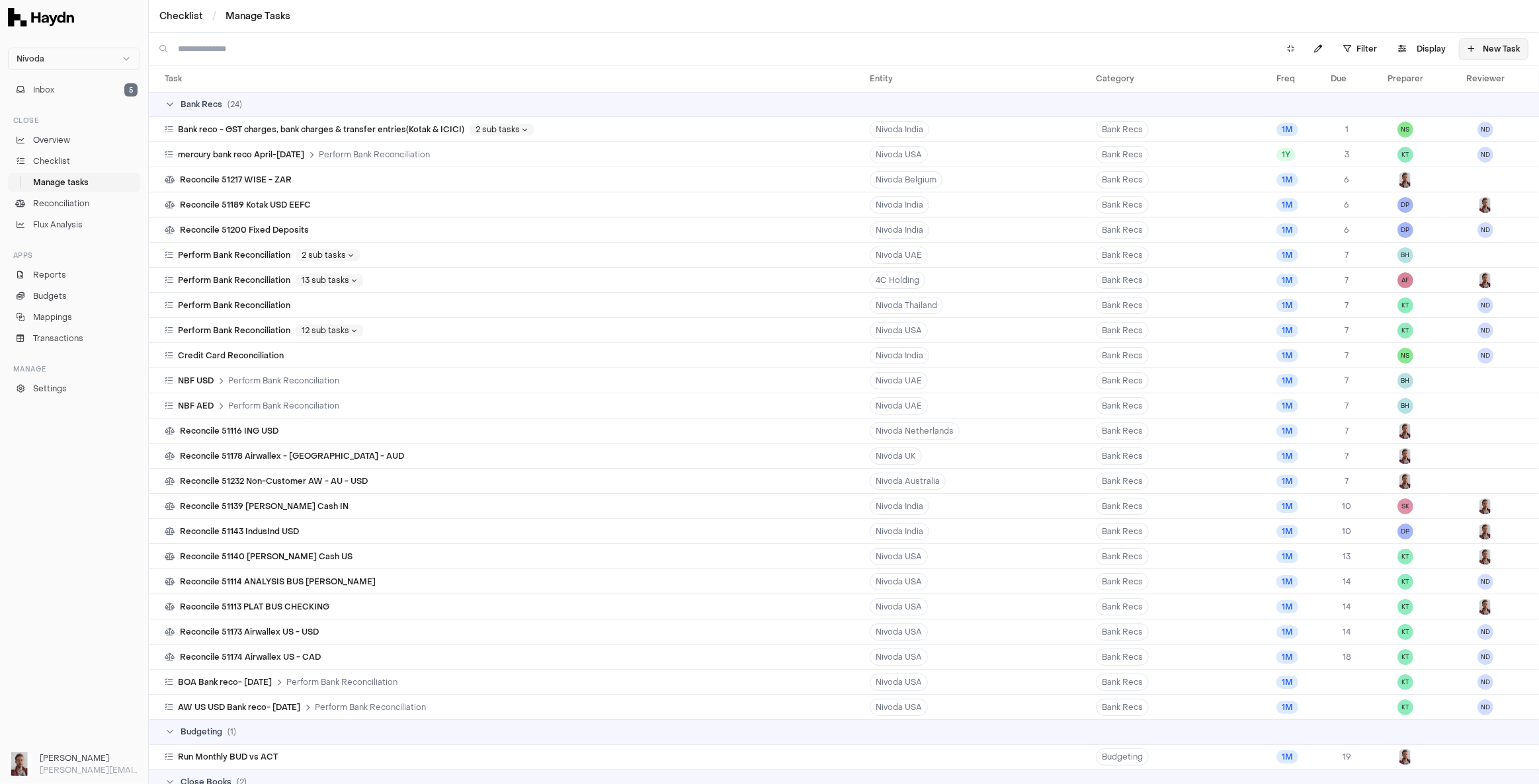
click at [1485, 51] on button "New Task" at bounding box center [1494, 49] width 70 height 21
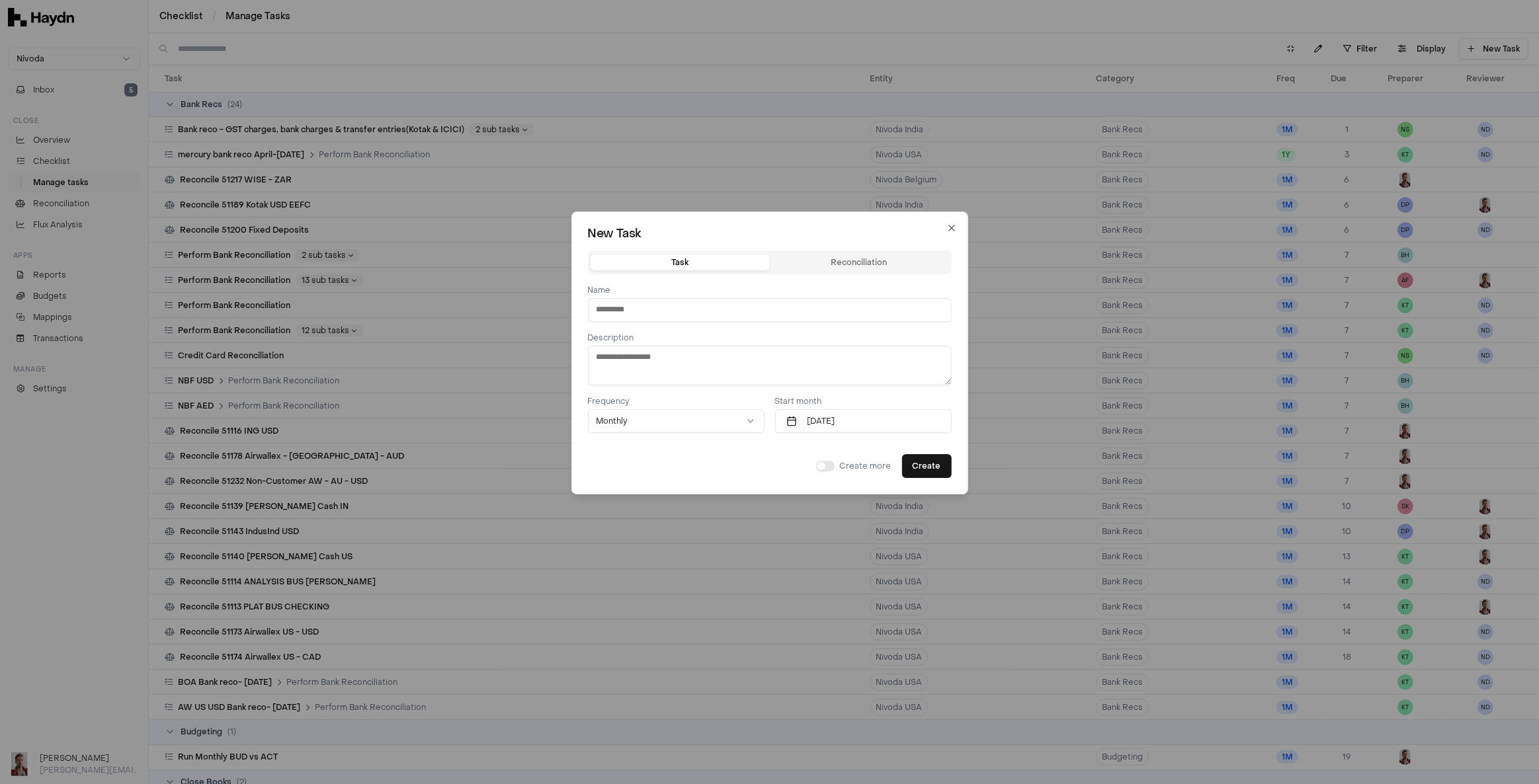
click at [885, 264] on div "Task Reconciliation Name Description Frequency Monthly ******* ********* ******…" at bounding box center [770, 364] width 364 height 227
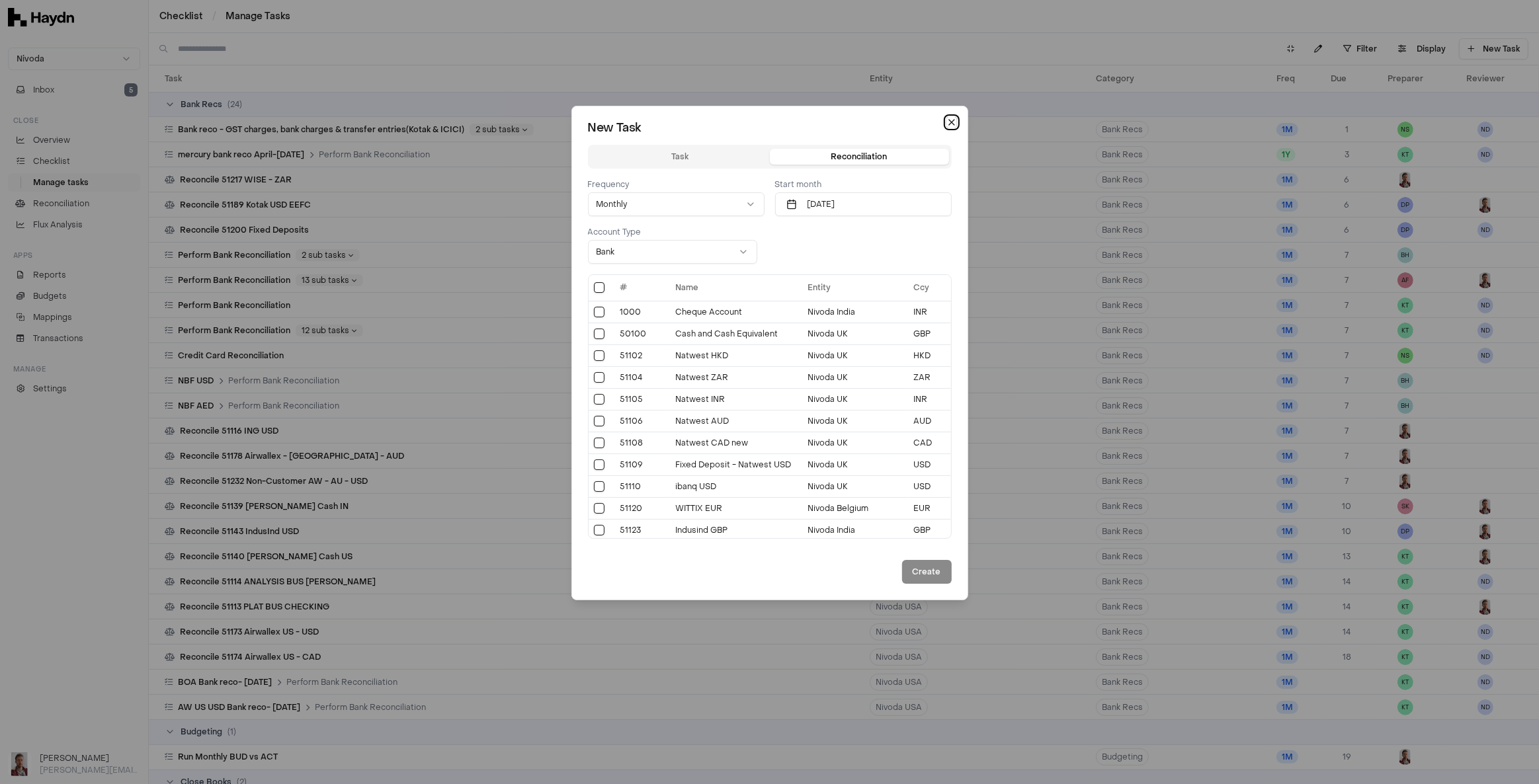
click at [946, 118] on icon "button" at bounding box center [951, 122] width 11 height 11
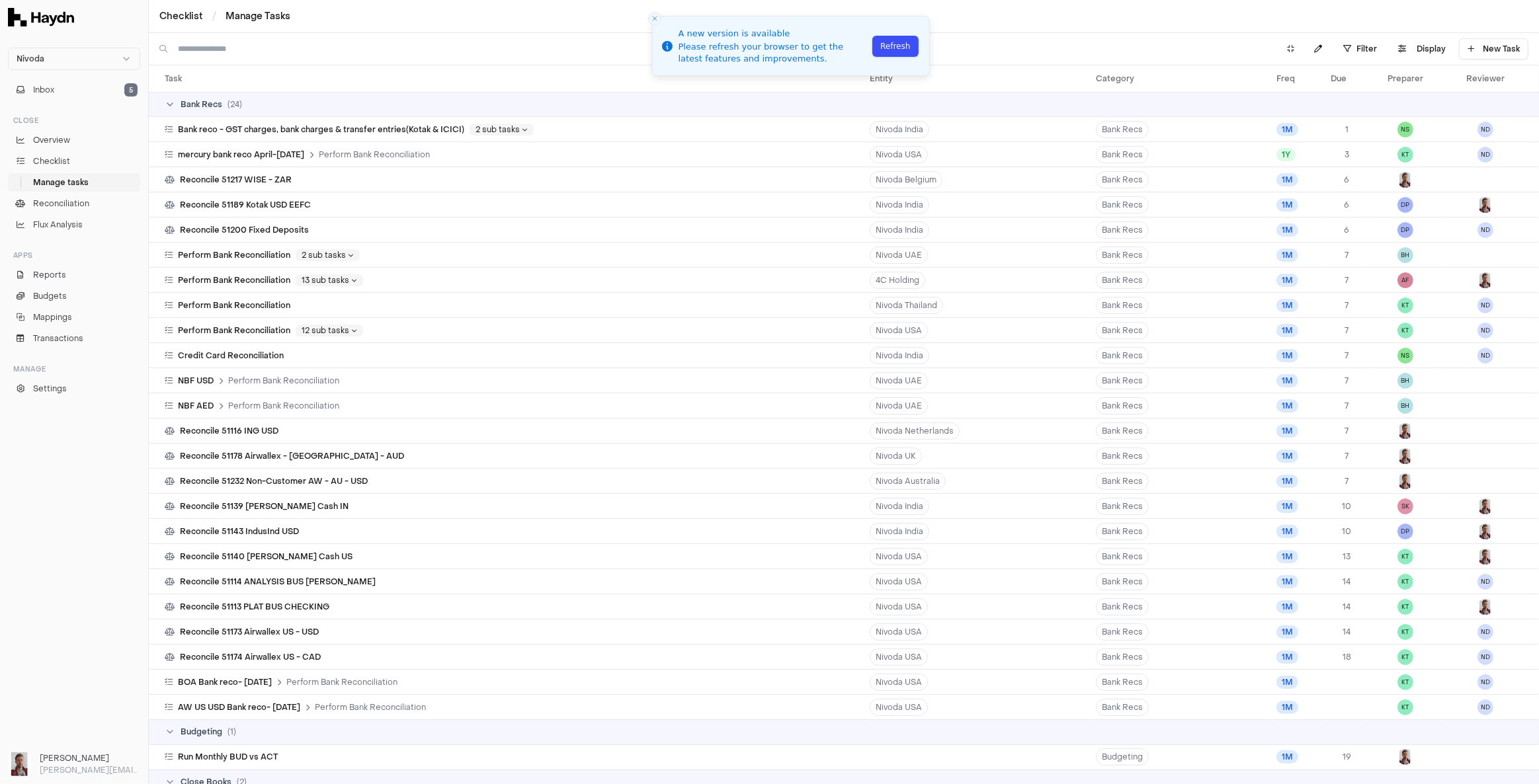
click at [903, 48] on button "Refresh" at bounding box center [895, 46] width 45 height 21
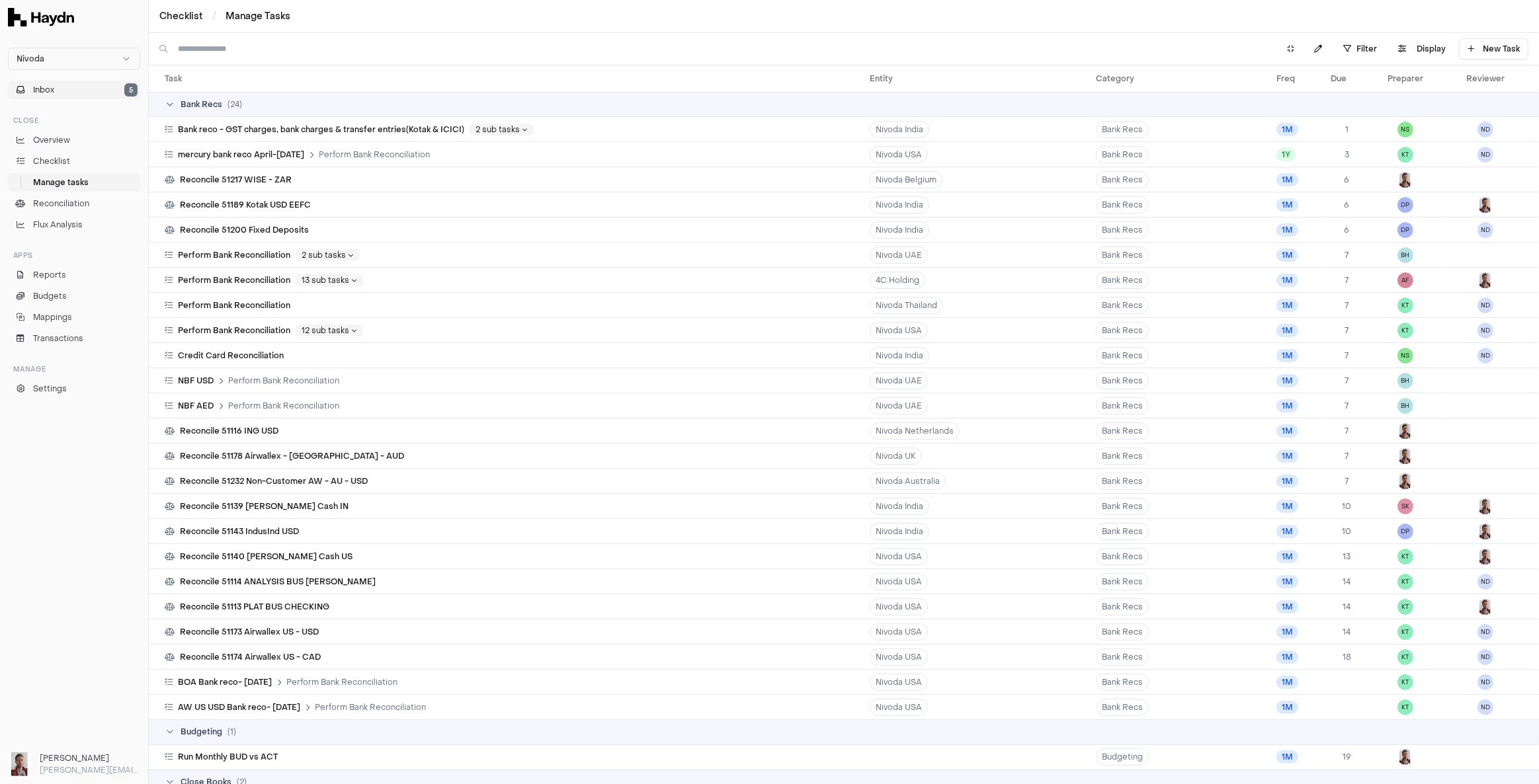
click at [45, 91] on span "Inbox" at bounding box center [44, 89] width 21 height 12
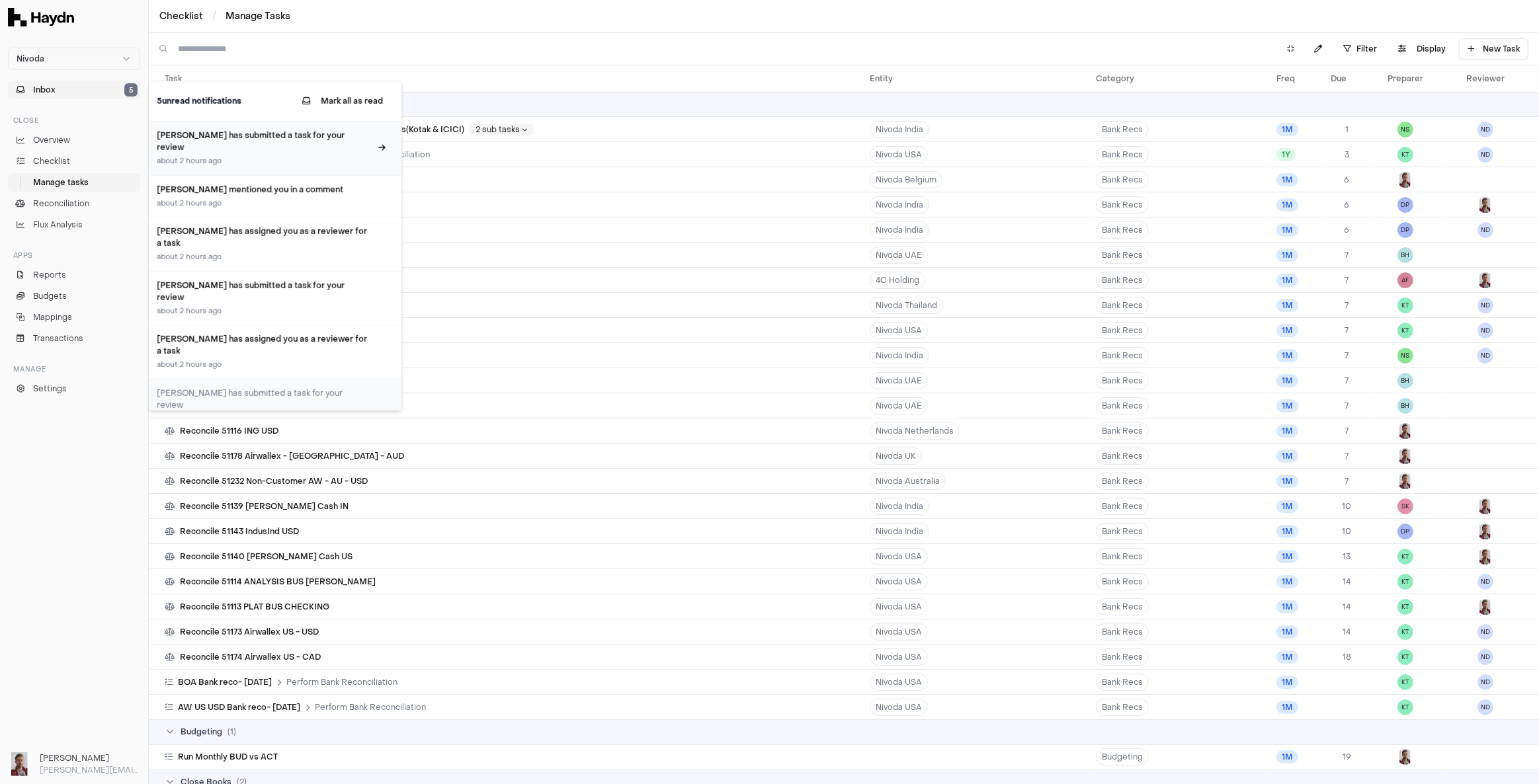
click at [263, 156] on div "about 2 hours ago" at bounding box center [263, 162] width 213 height 11
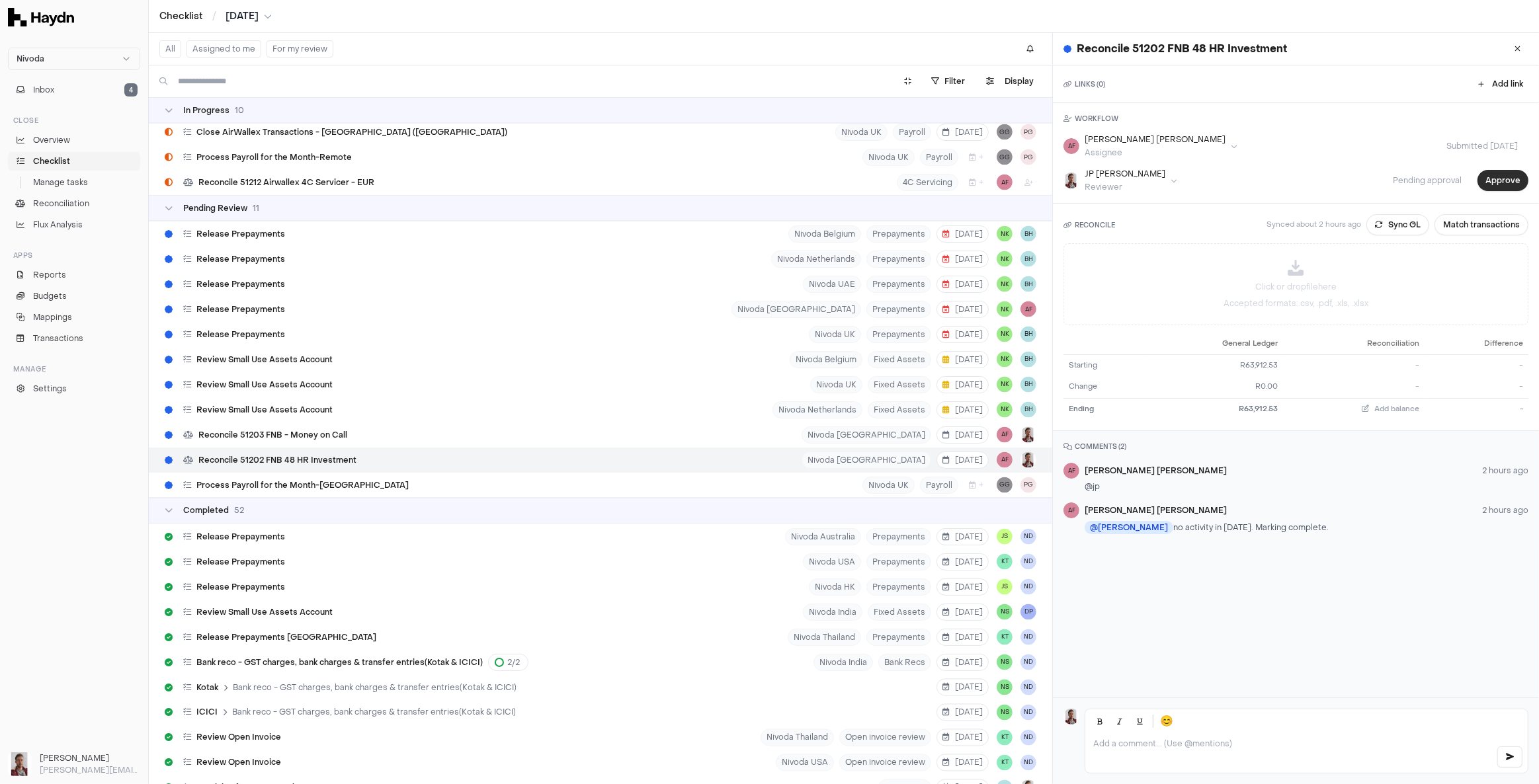
scroll to position [8264, 0]
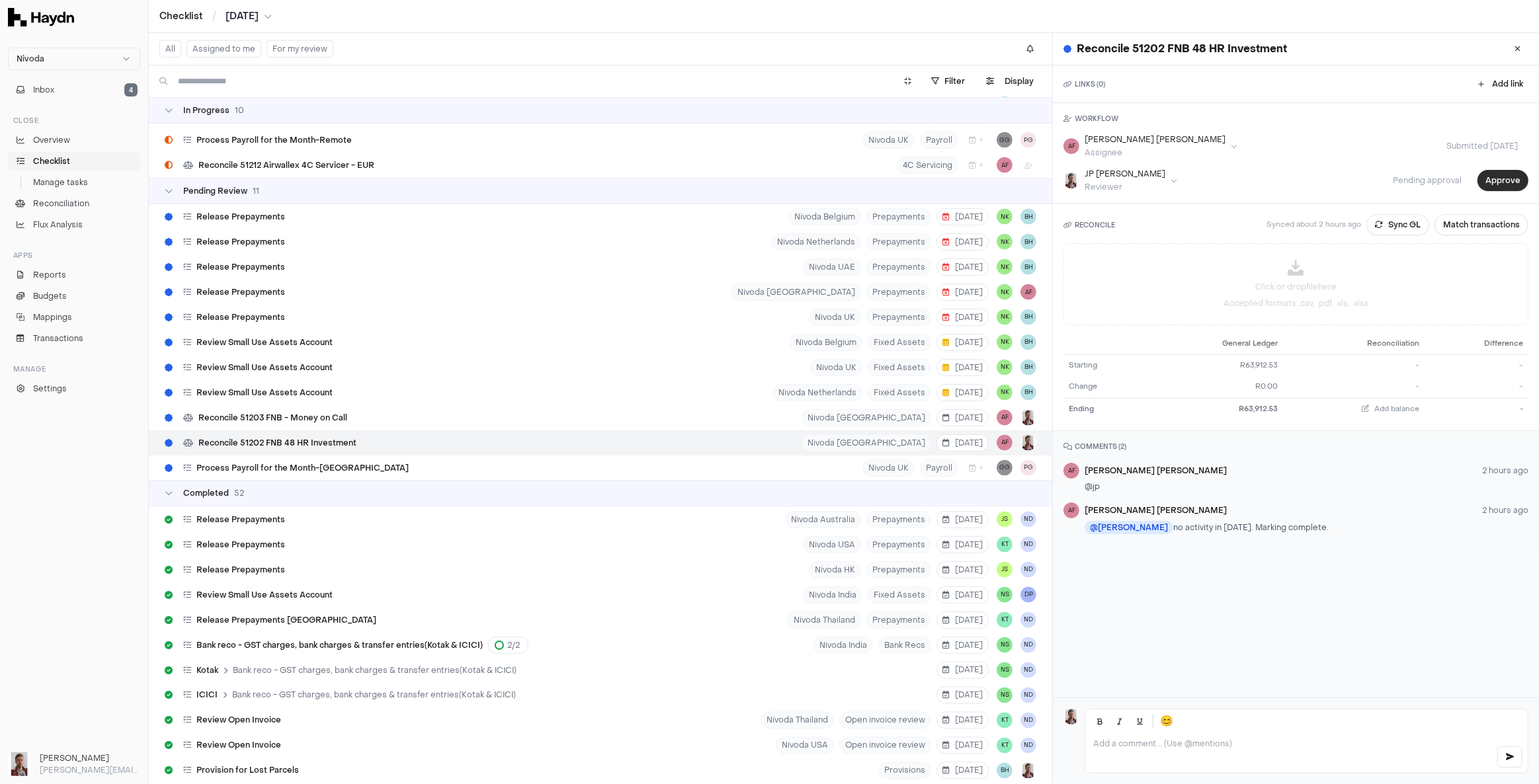
click at [1492, 181] on button "Approve" at bounding box center [1502, 180] width 51 height 21
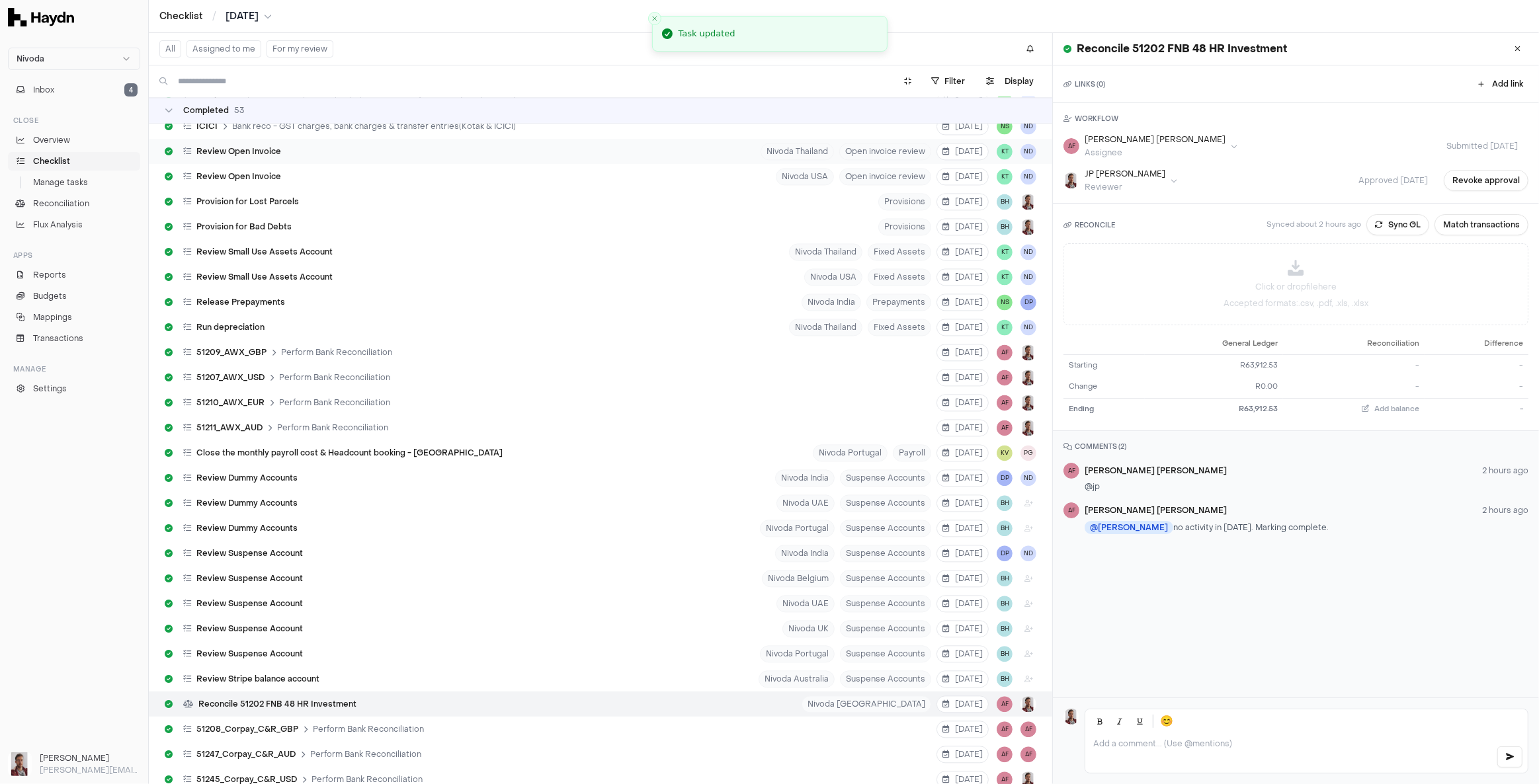
scroll to position [8769, 0]
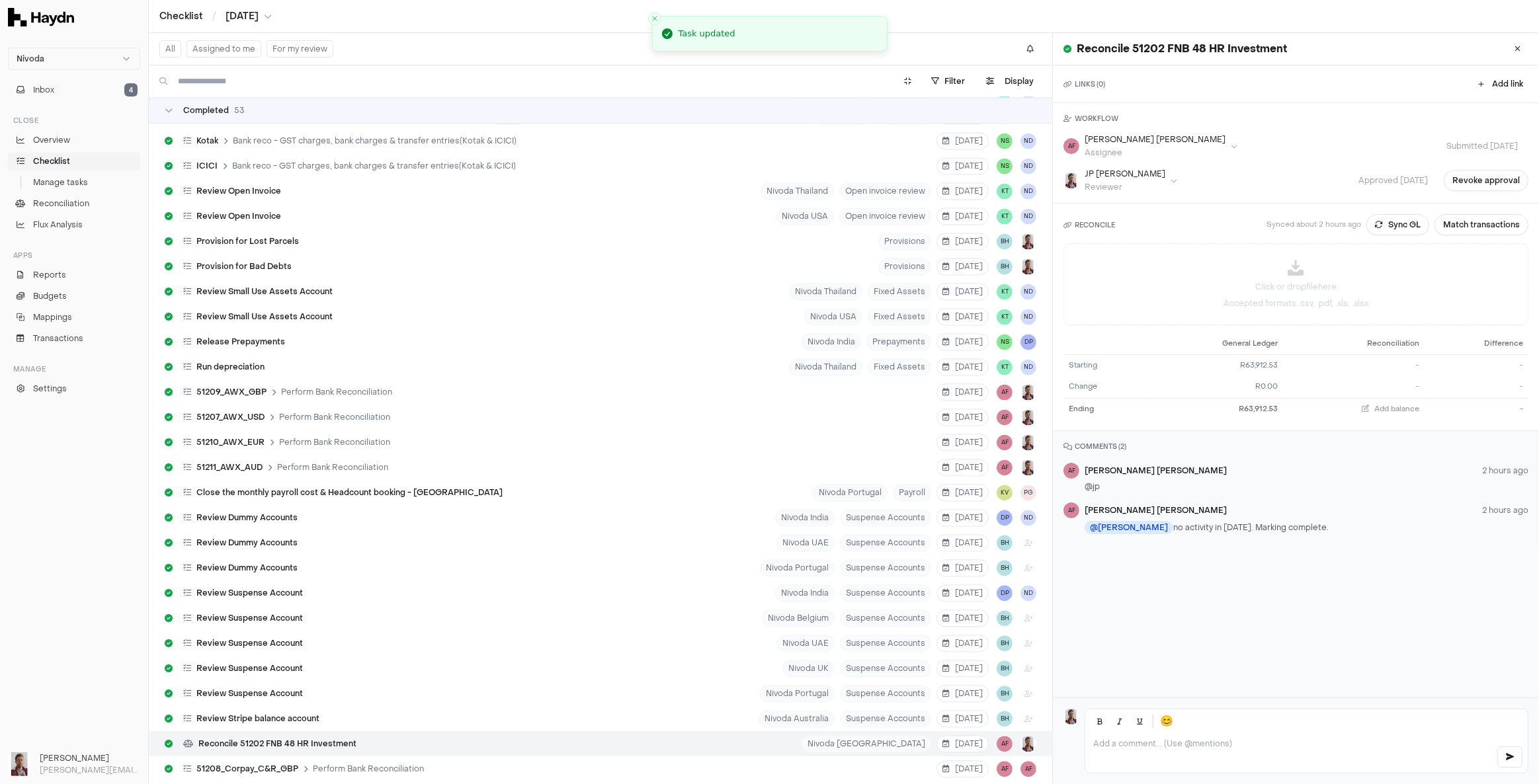
click at [303, 49] on button "For my review" at bounding box center [300, 49] width 67 height 17
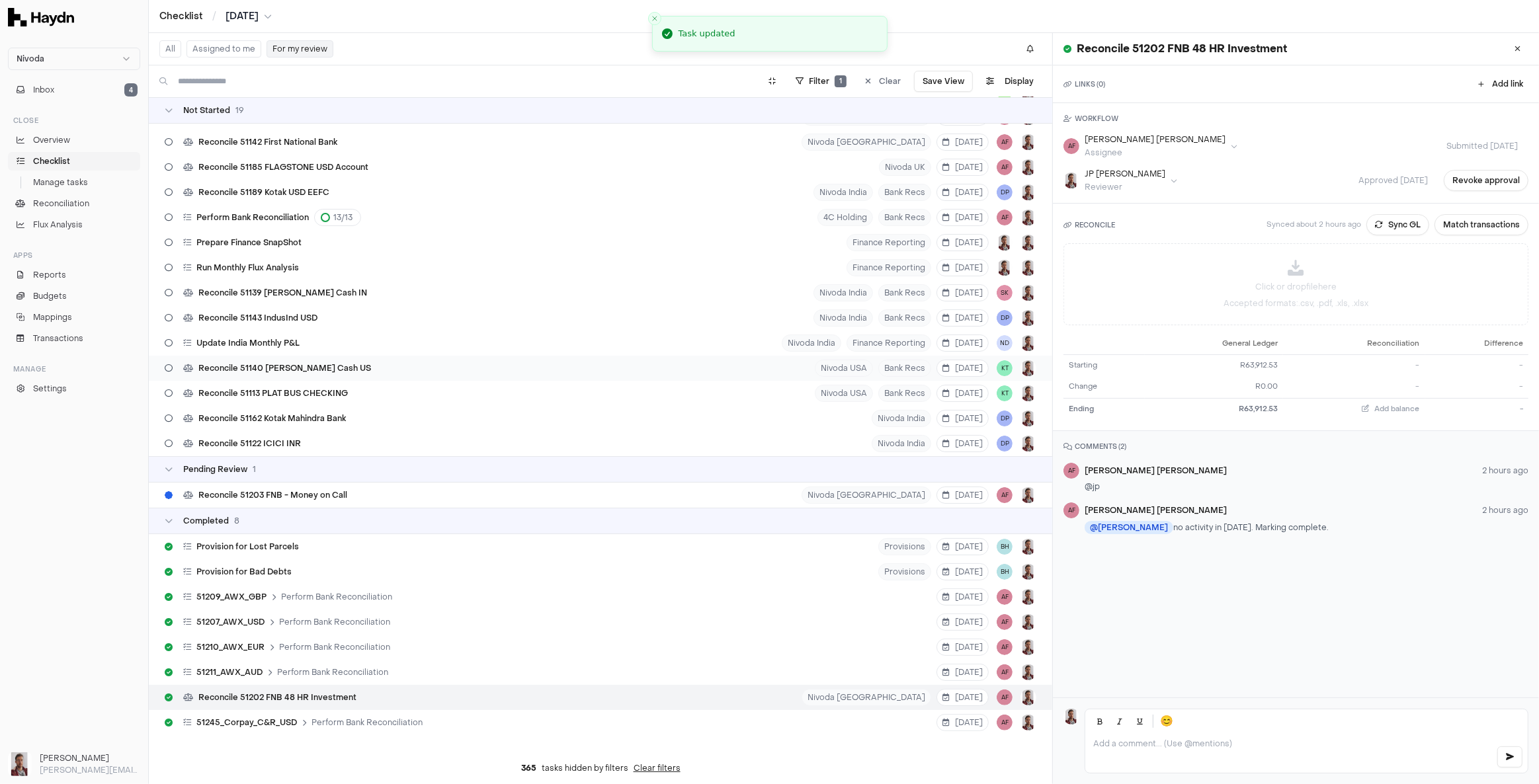
scroll to position [153, 0]
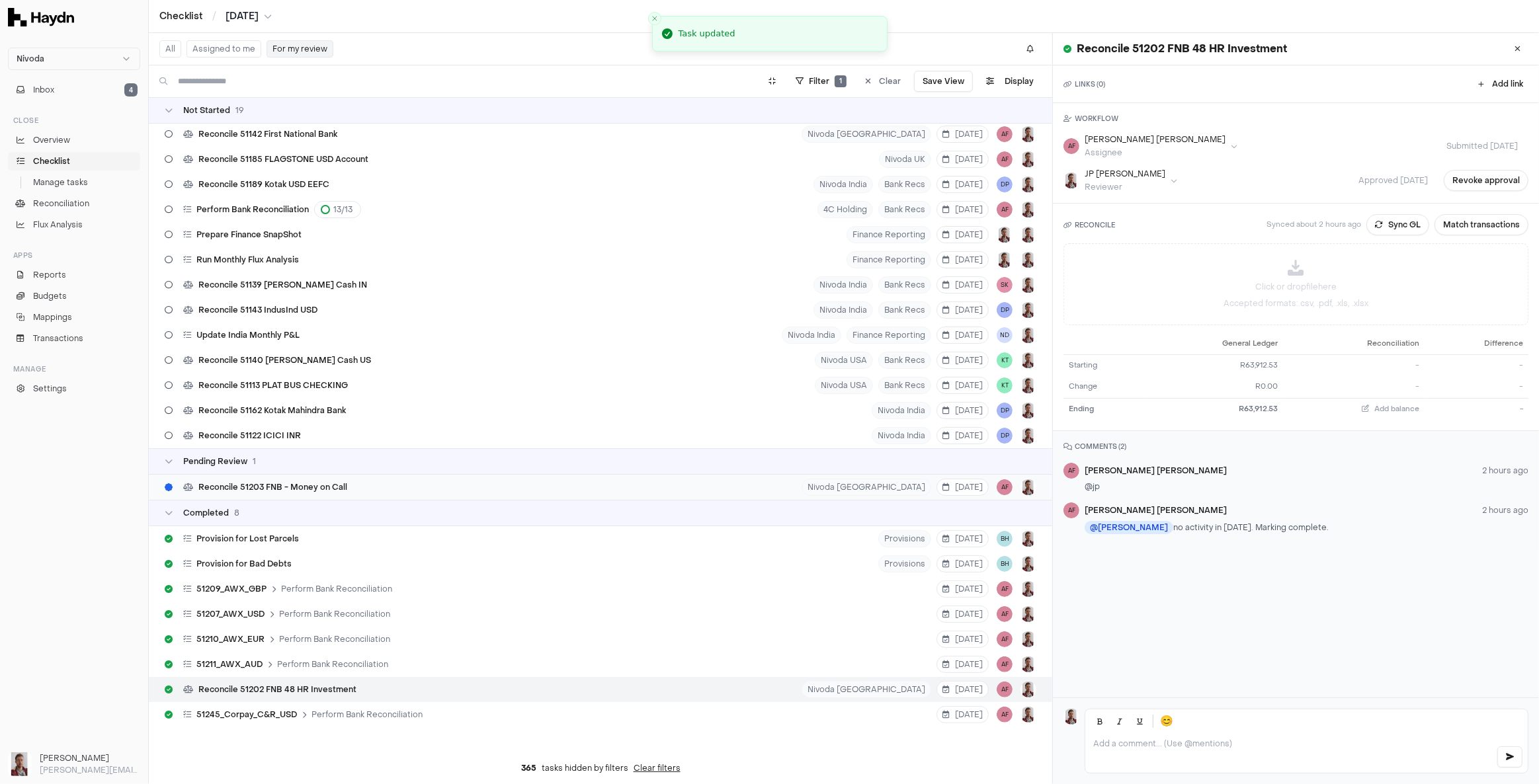
click at [293, 482] on span "Reconcile 51203 FNB - Money on Call" at bounding box center [272, 487] width 149 height 11
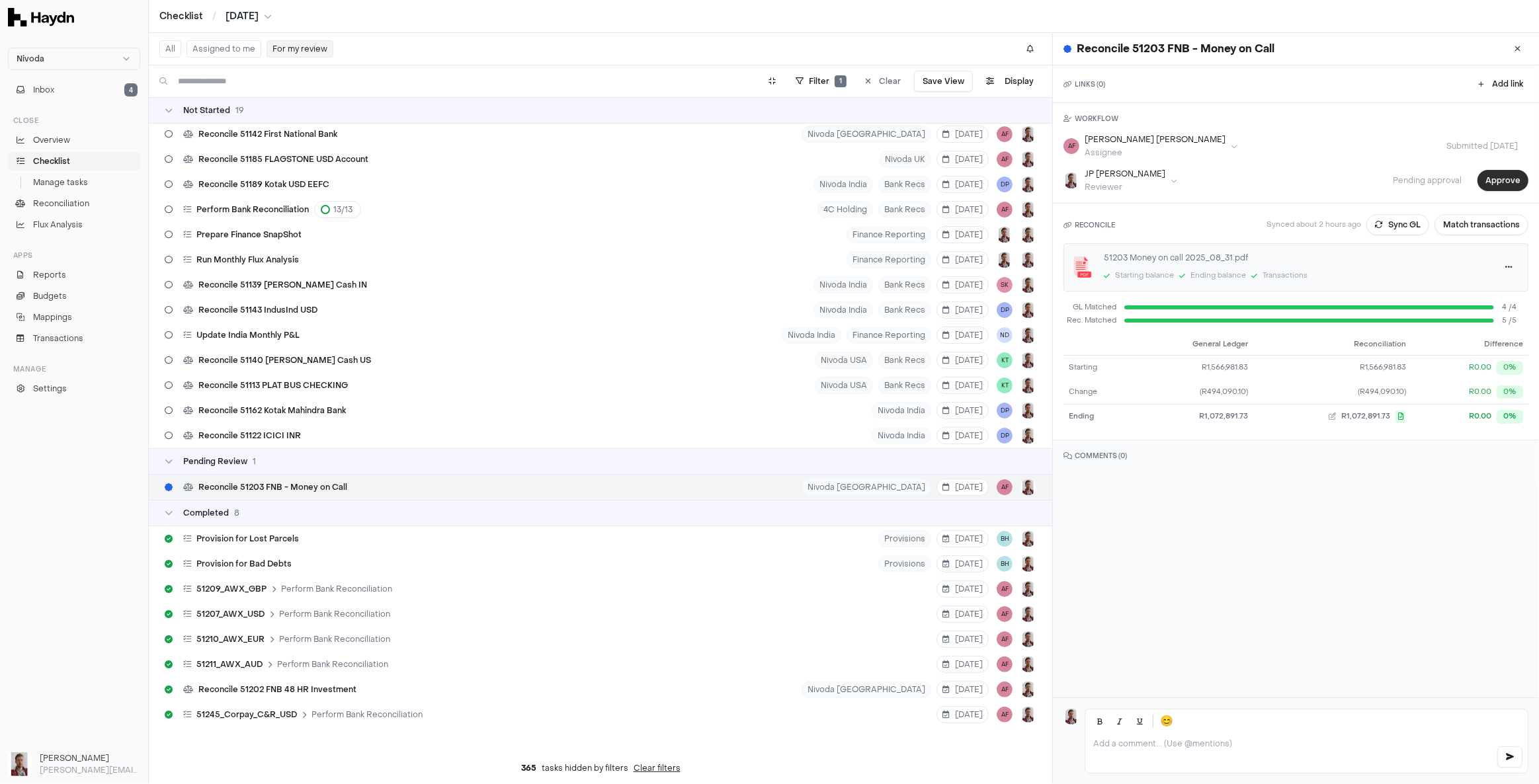
click at [1494, 187] on button "Approve" at bounding box center [1502, 180] width 51 height 21
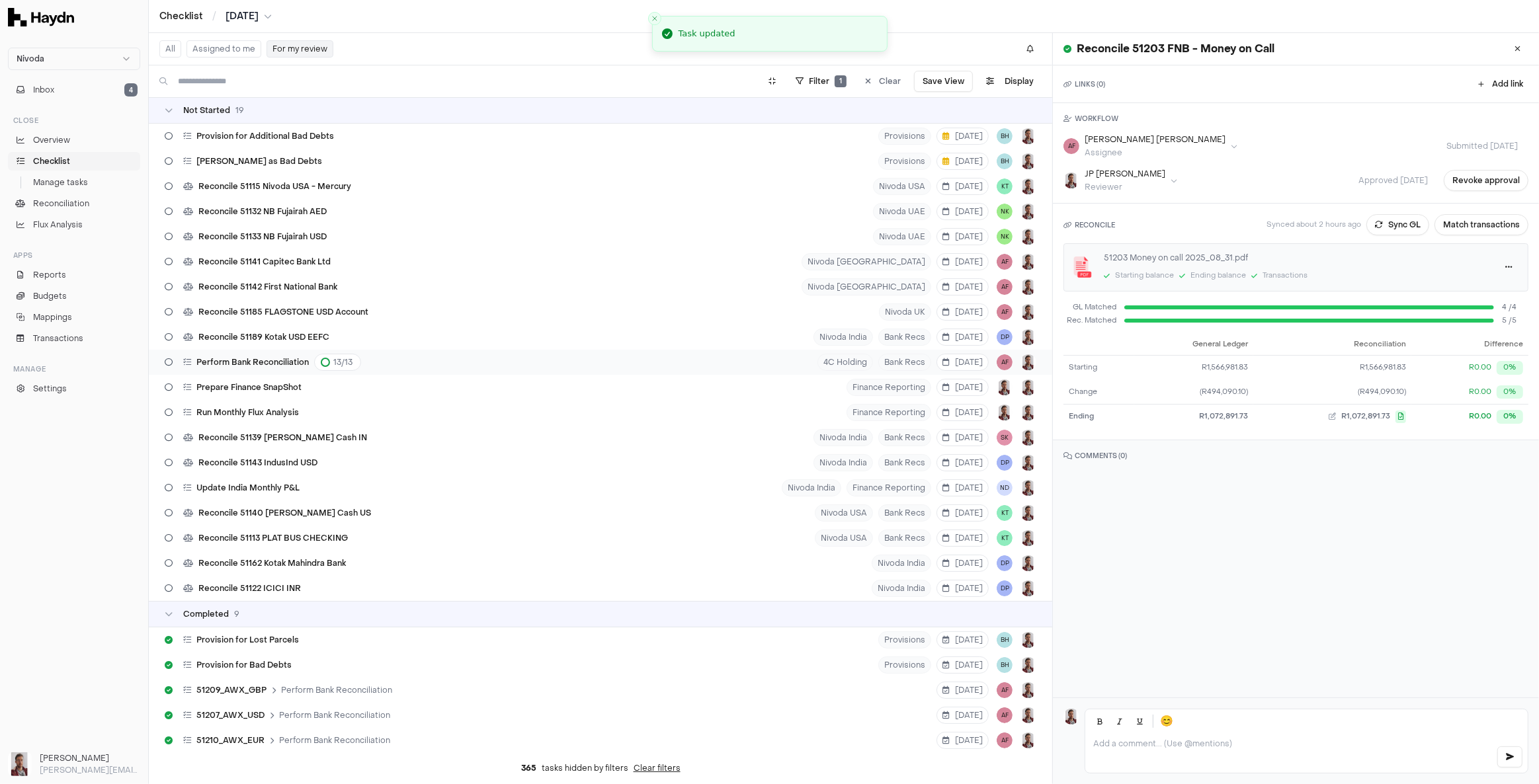
click at [226, 359] on span "Perform Bank Reconciliation" at bounding box center [252, 362] width 113 height 11
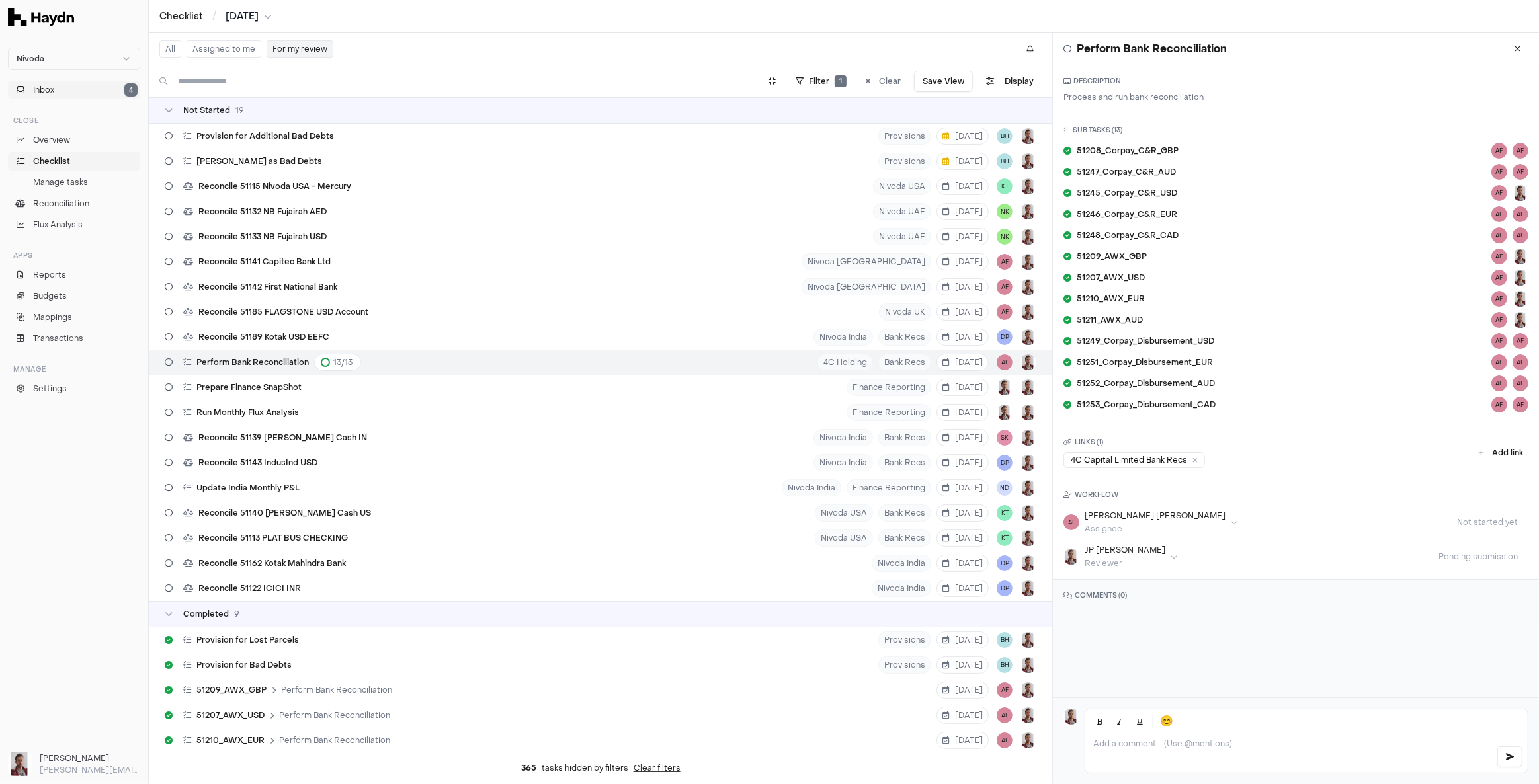
click at [73, 94] on button "Inbox 4" at bounding box center [74, 89] width 132 height 19
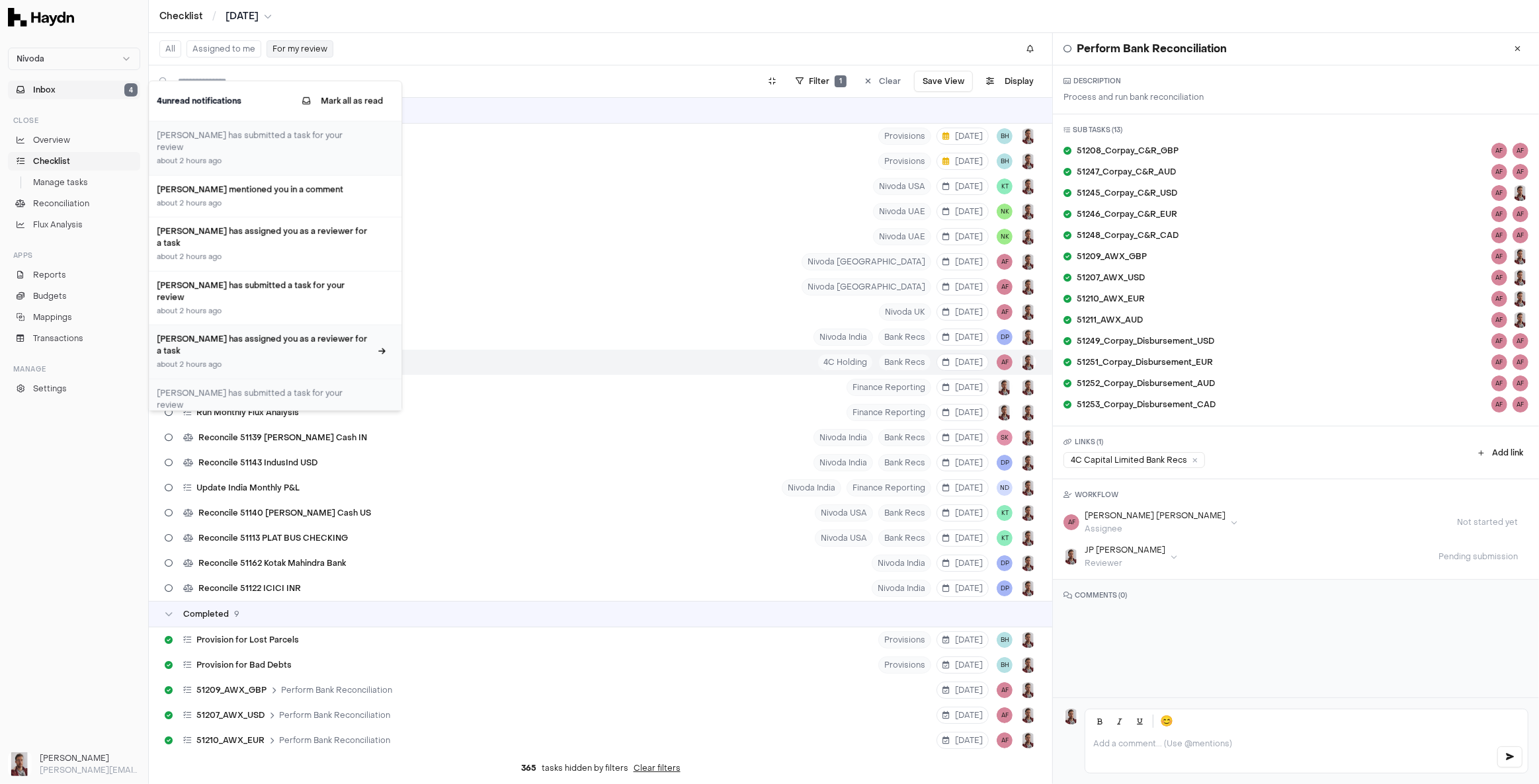
click at [266, 334] on h3 "Alan Flom has assigned you as a reviewer for a task" at bounding box center [263, 345] width 213 height 24
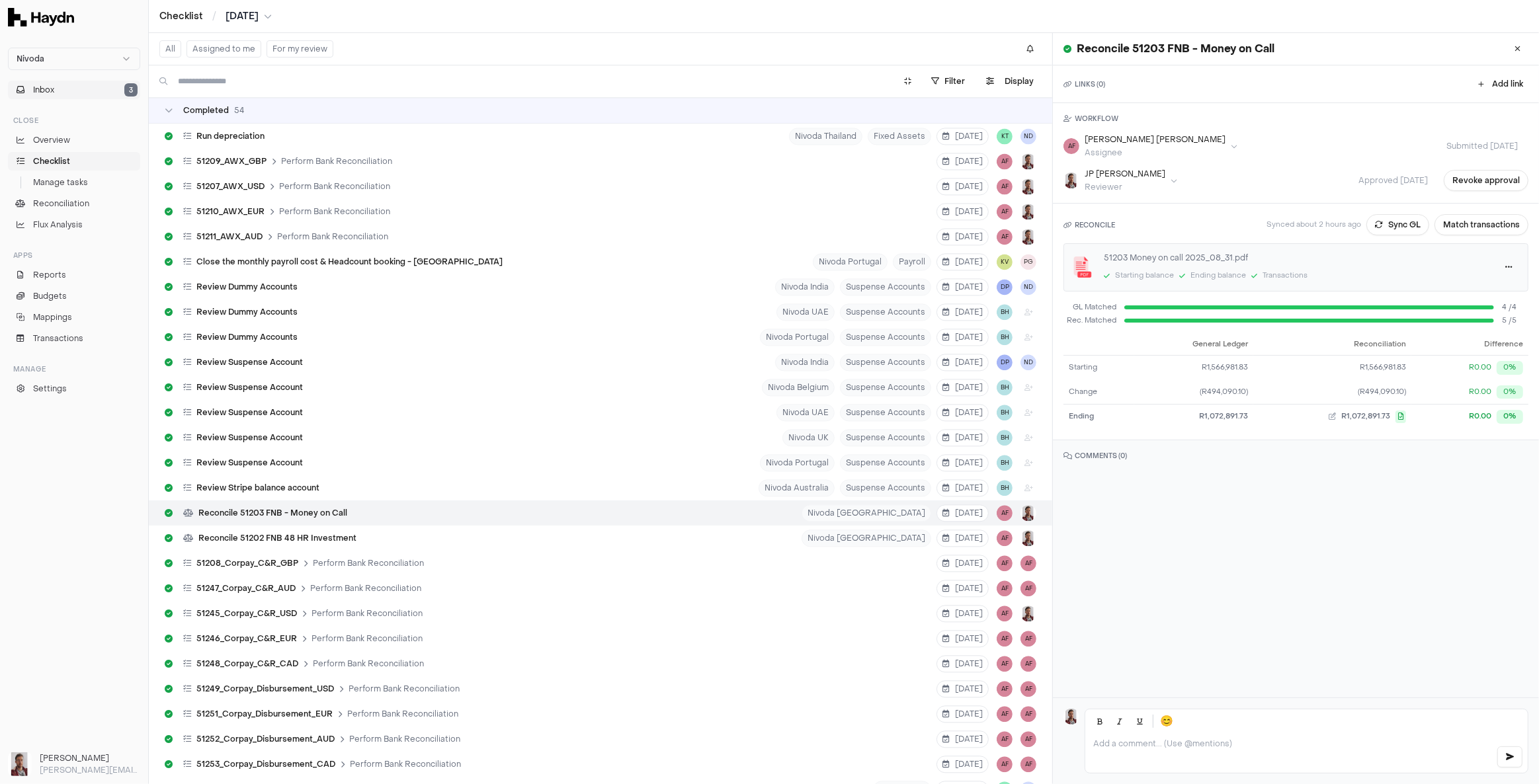
click at [68, 92] on button "Inbox 3" at bounding box center [74, 89] width 132 height 19
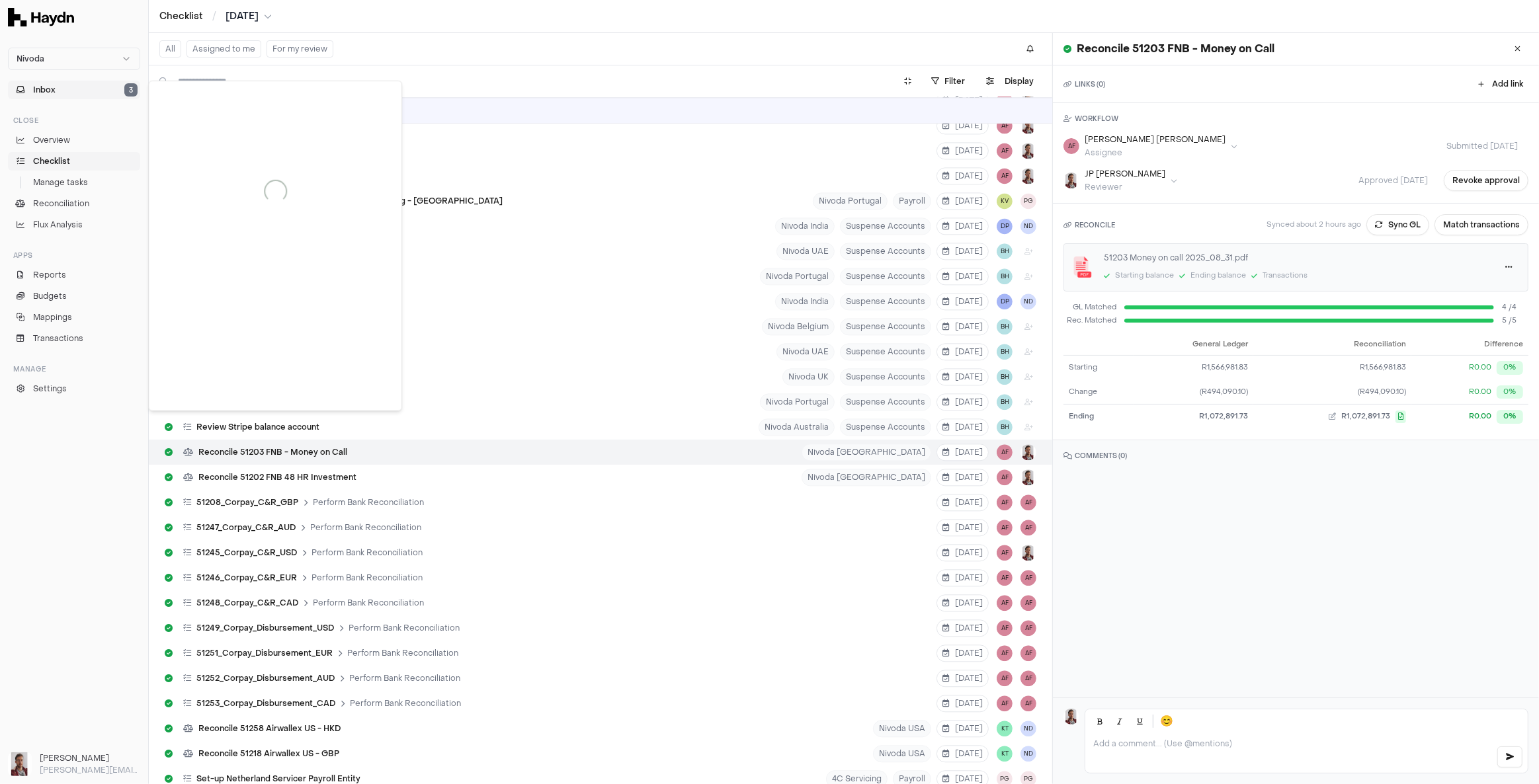
scroll to position [9044, 0]
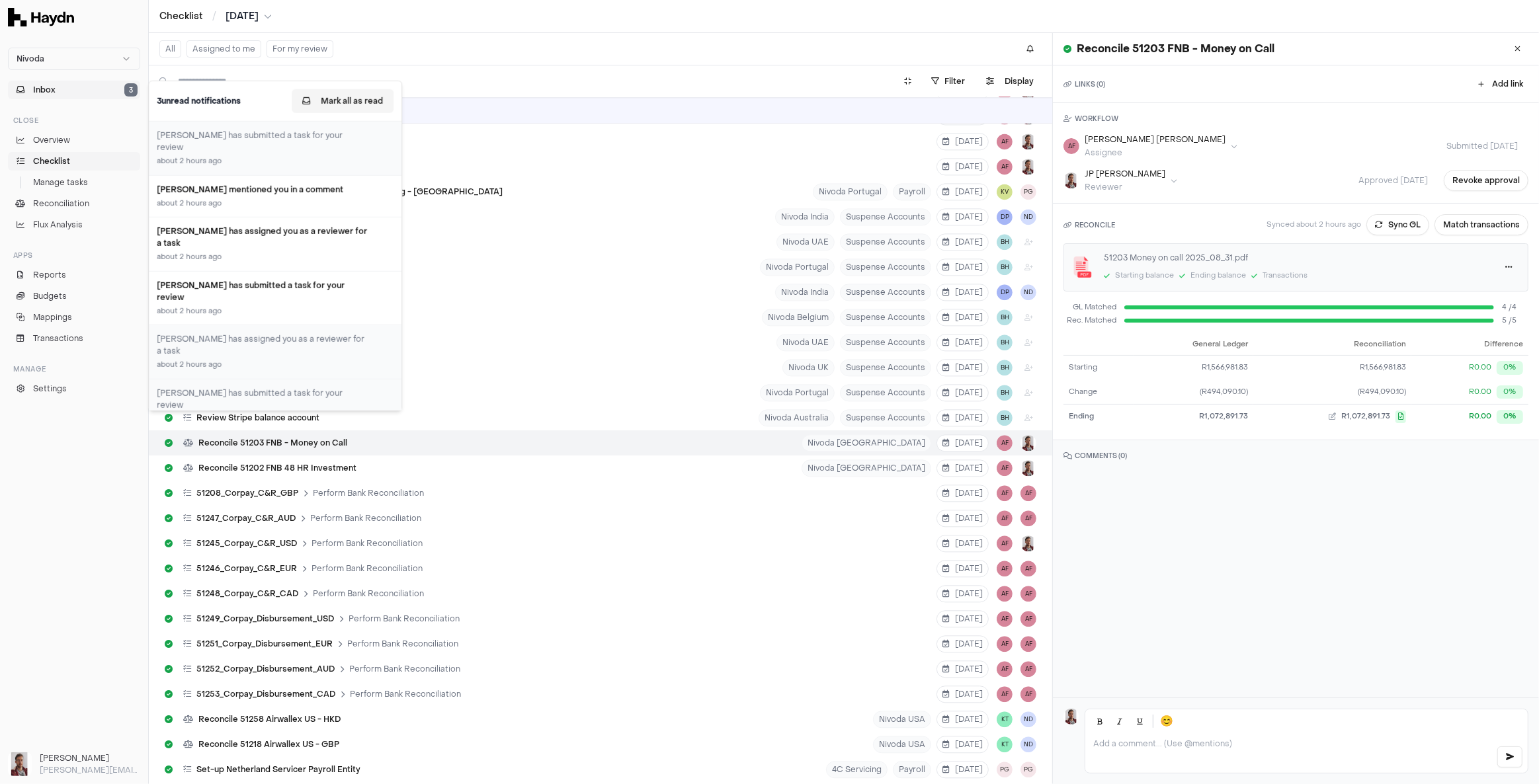
click at [342, 100] on button "Mark all as read" at bounding box center [342, 101] width 101 height 24
click at [55, 135] on span "Overview" at bounding box center [52, 140] width 37 height 12
